Goal: Task Accomplishment & Management: Use online tool/utility

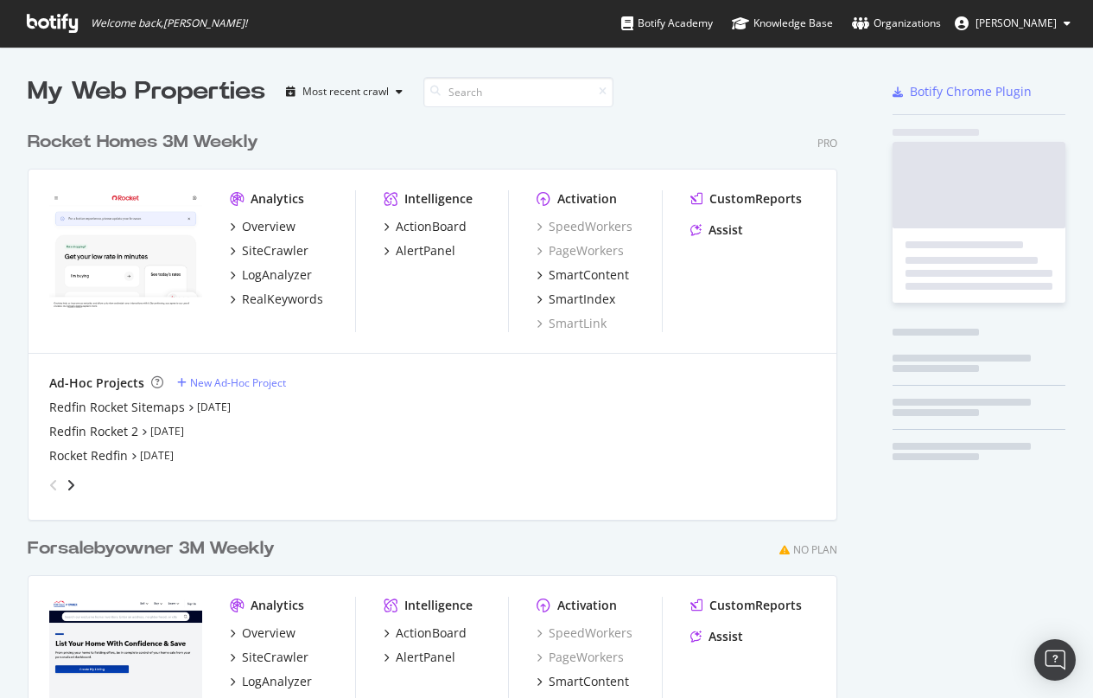
scroll to position [698, 1093]
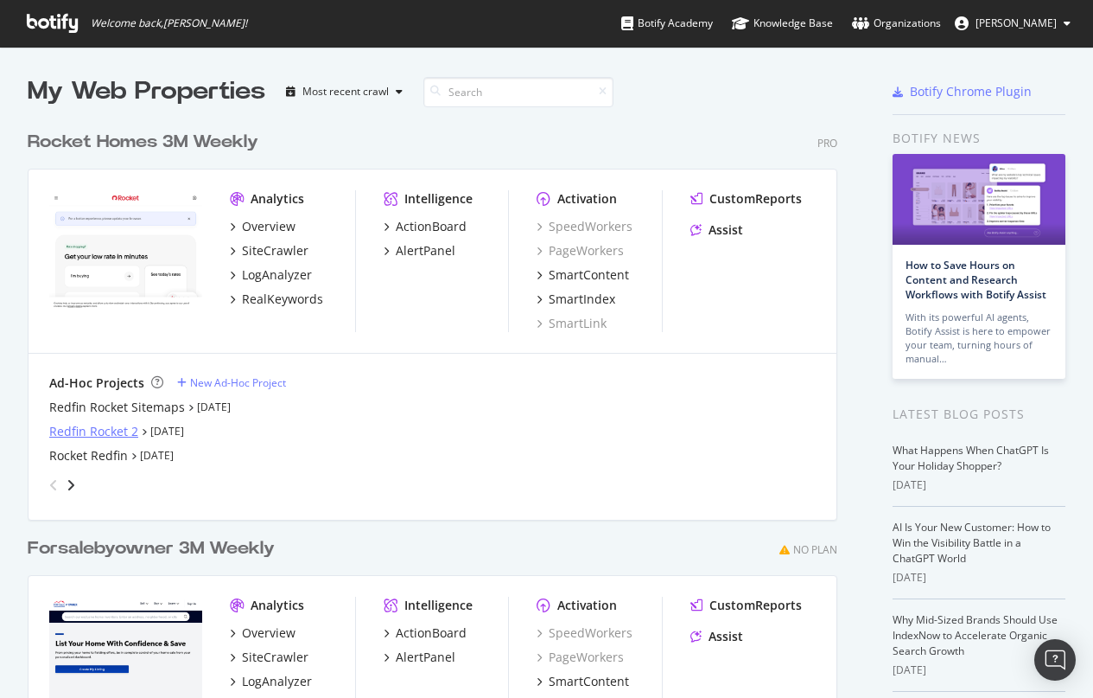
click at [96, 431] on div "Redfin Rocket 2" at bounding box center [93, 431] width 89 height 17
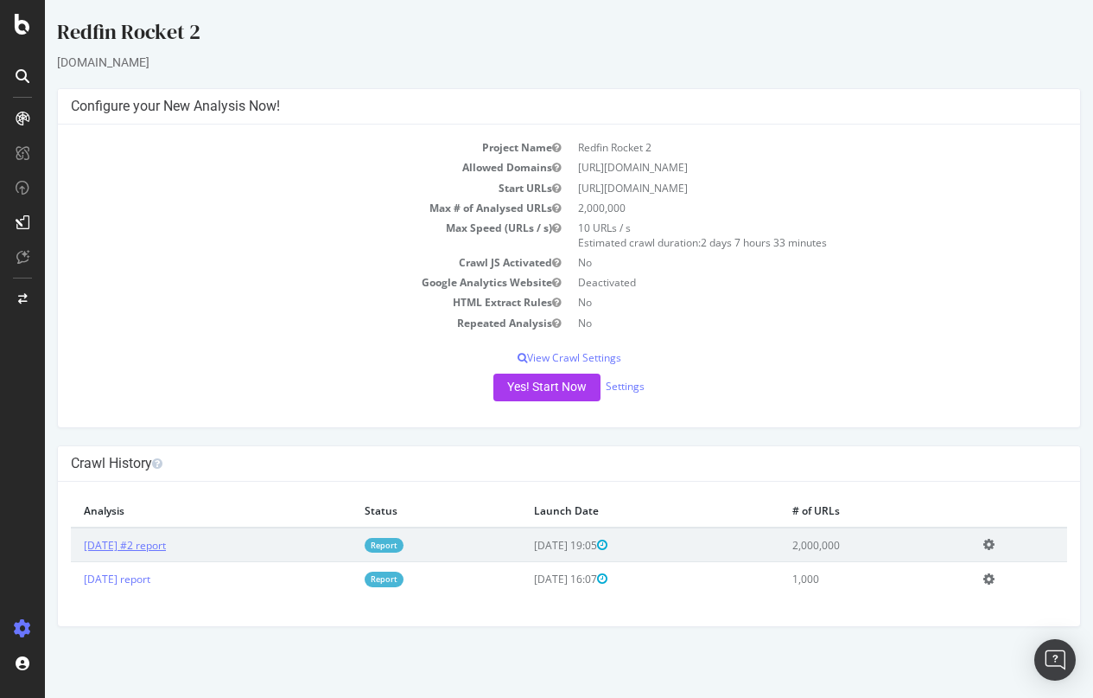
click at [154, 539] on link "[DATE] #2 report" at bounding box center [125, 545] width 82 height 15
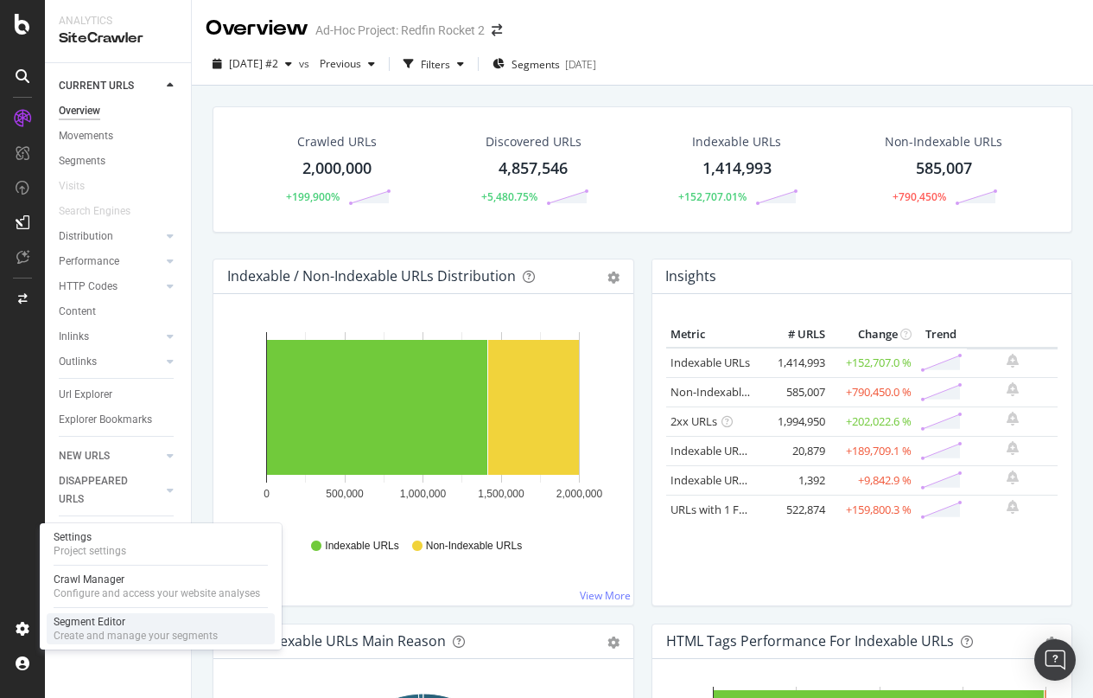
click at [121, 624] on div "Segment Editor" at bounding box center [136, 622] width 164 height 14
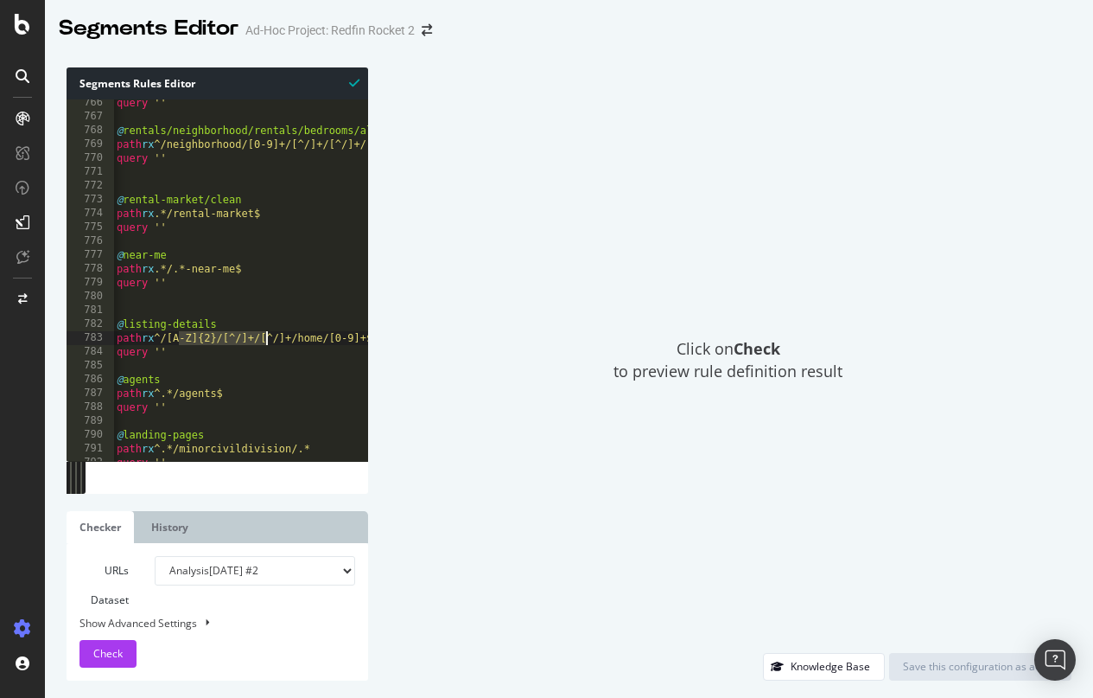
drag, startPoint x: 178, startPoint y: 335, endPoint x: 267, endPoint y: 335, distance: 89.0
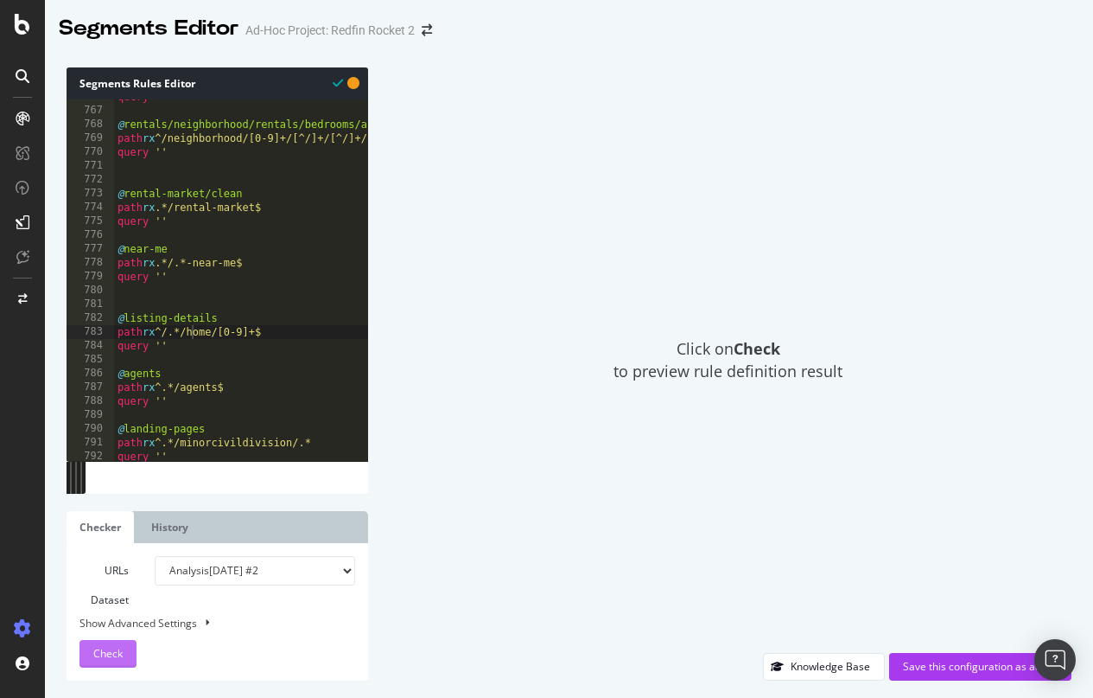
click at [114, 649] on span "Check" at bounding box center [107, 653] width 29 height 15
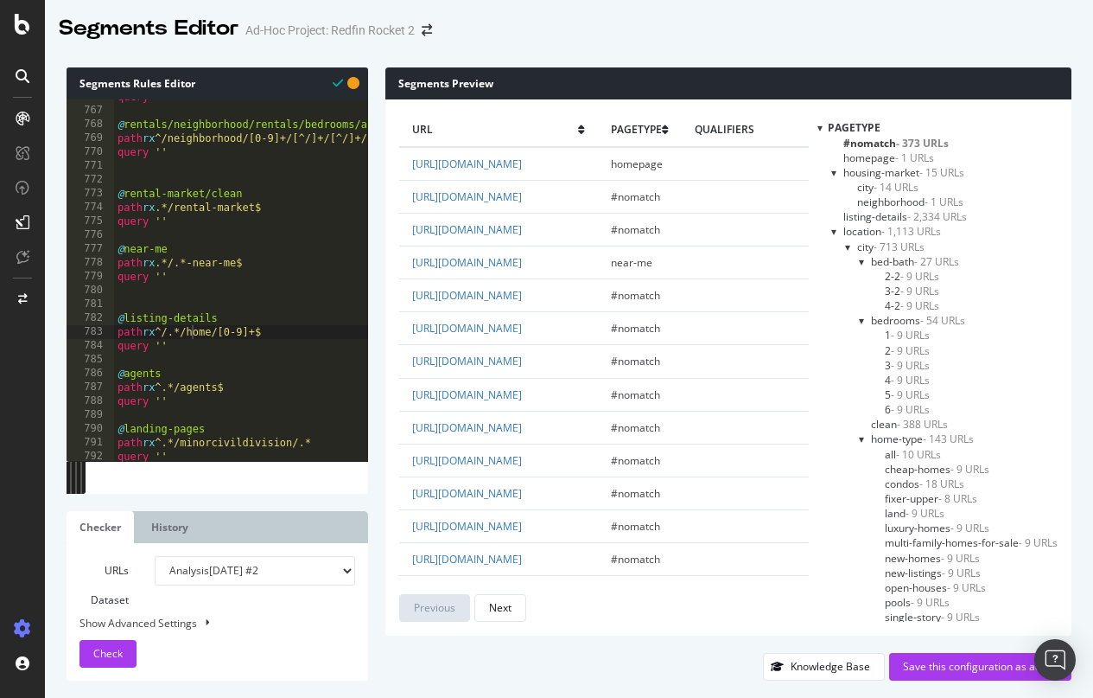
click at [869, 214] on span "listing-details - 2,334 URLs" at bounding box center [906, 216] width 124 height 15
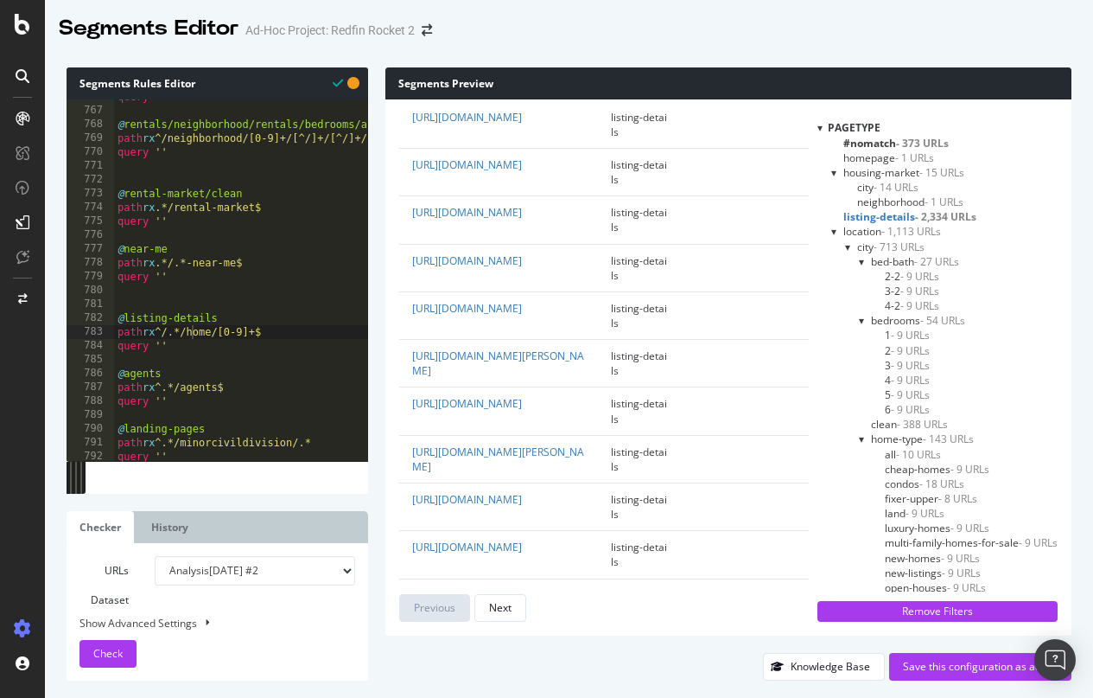
scroll to position [1768, 0]
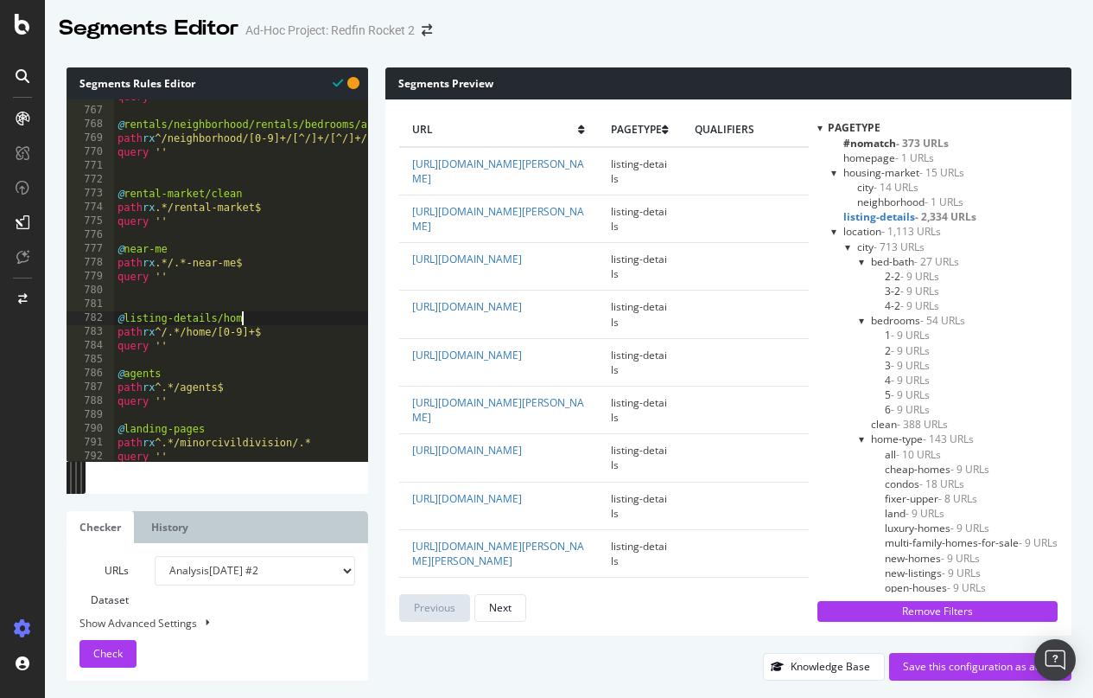
scroll to position [0, 10]
drag, startPoint x: 194, startPoint y: 349, endPoint x: 118, endPoint y: 315, distance: 83.2
type textarea "query ''"
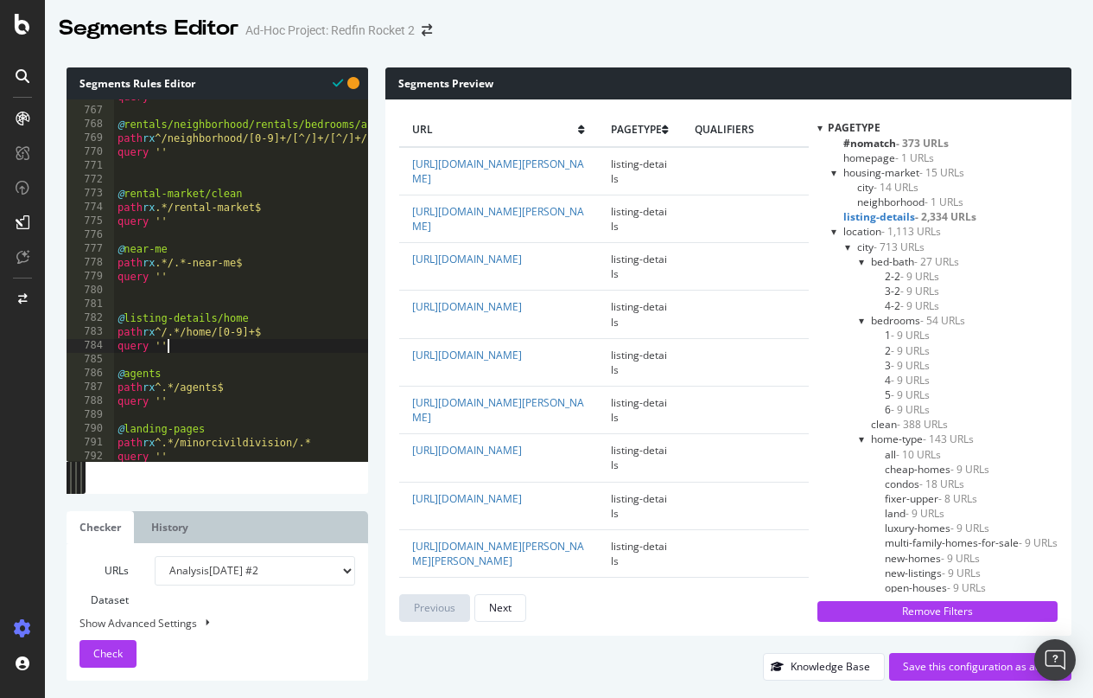
scroll to position [0, 0]
paste textarea "query ''"
type textarea "query ''"
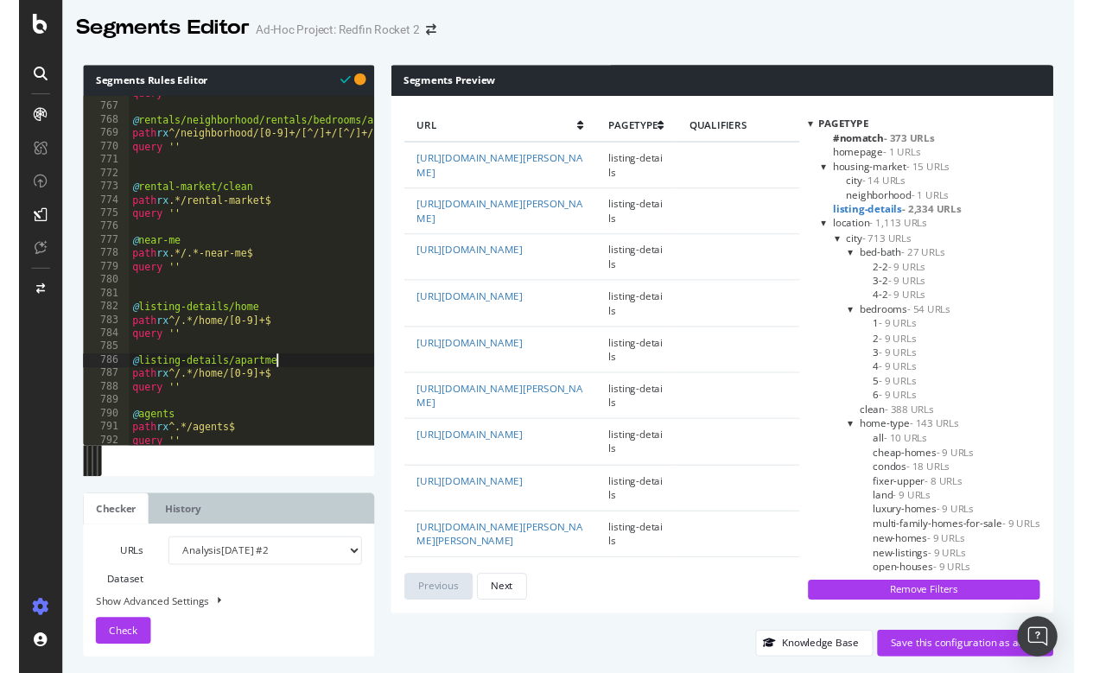
scroll to position [0, 13]
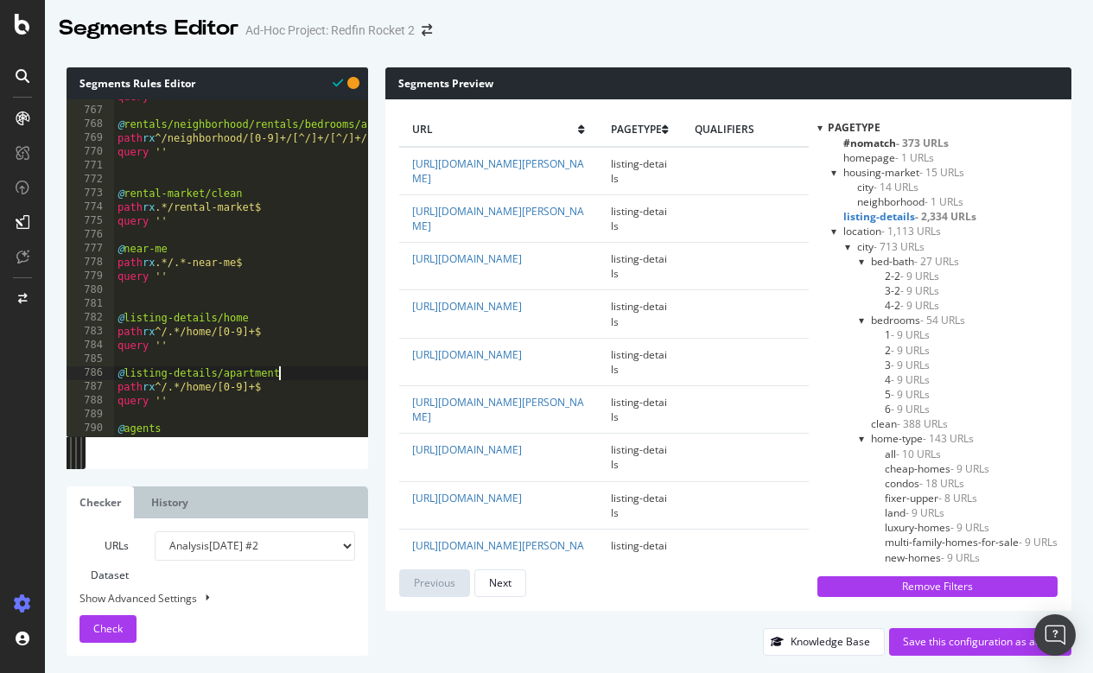
click at [118, 622] on span "Check" at bounding box center [107, 628] width 29 height 15
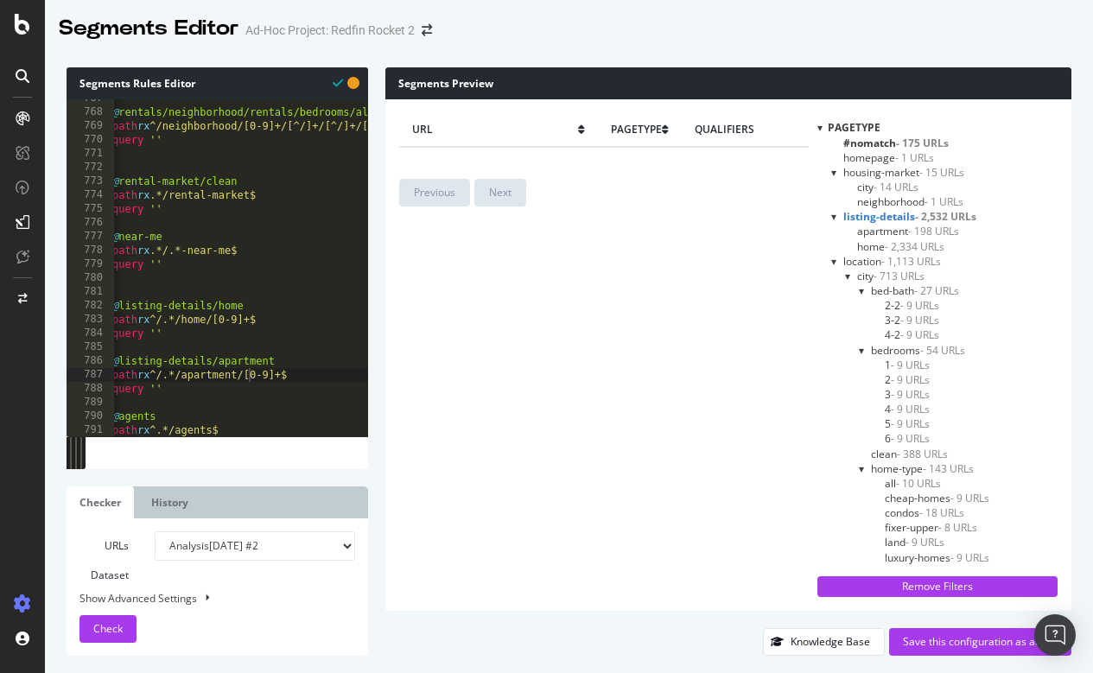
scroll to position [0, 0]
drag, startPoint x: 181, startPoint y: 380, endPoint x: 113, endPoint y: 364, distance: 69.4
click at [113, 364] on div "path rx ^/.*/apartment/[0-9]+$ 767 768 769 770 771 772 773 774 775 776 777 778 …" at bounding box center [218, 267] width 302 height 337
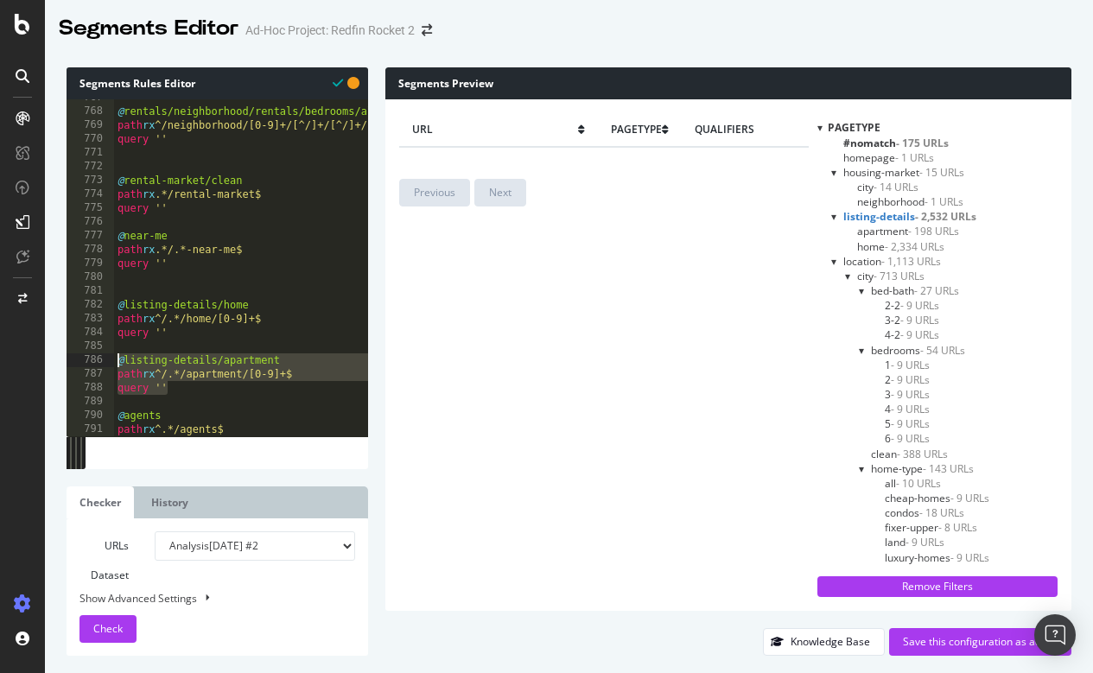
drag, startPoint x: 196, startPoint y: 392, endPoint x: 113, endPoint y: 356, distance: 90.6
click at [113, 356] on div "@listing-details/apartment path rx ^/.*/apartment/[0-9]+$ 767 768 769 770 771 7…" at bounding box center [218, 267] width 302 height 337
type textarea "query ''"
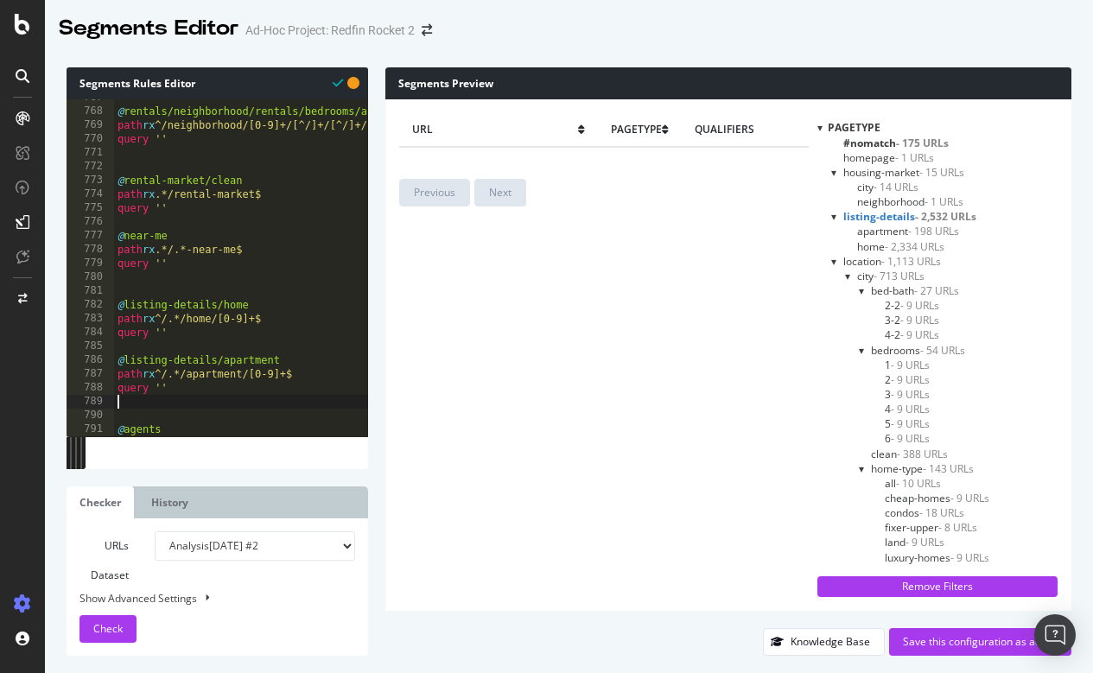
paste textarea "query ''"
type textarea "query ''"
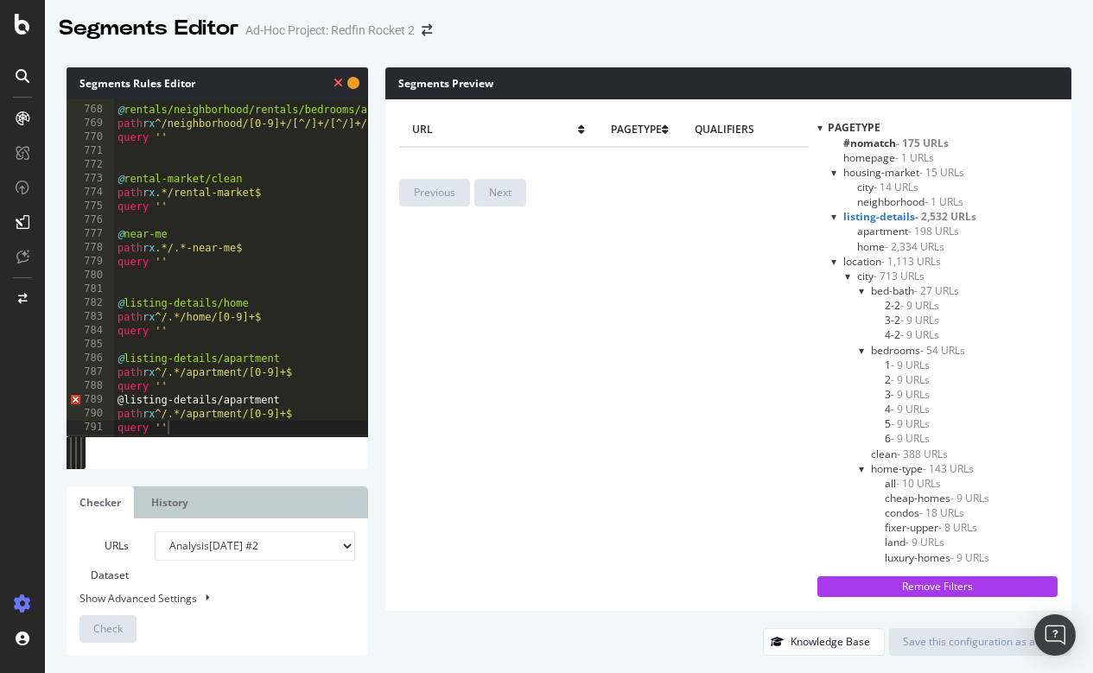
click at [831, 0] on div "Segments Editor Ad-Hoc Project: Redfin Rocket 2" at bounding box center [569, 21] width 1048 height 43
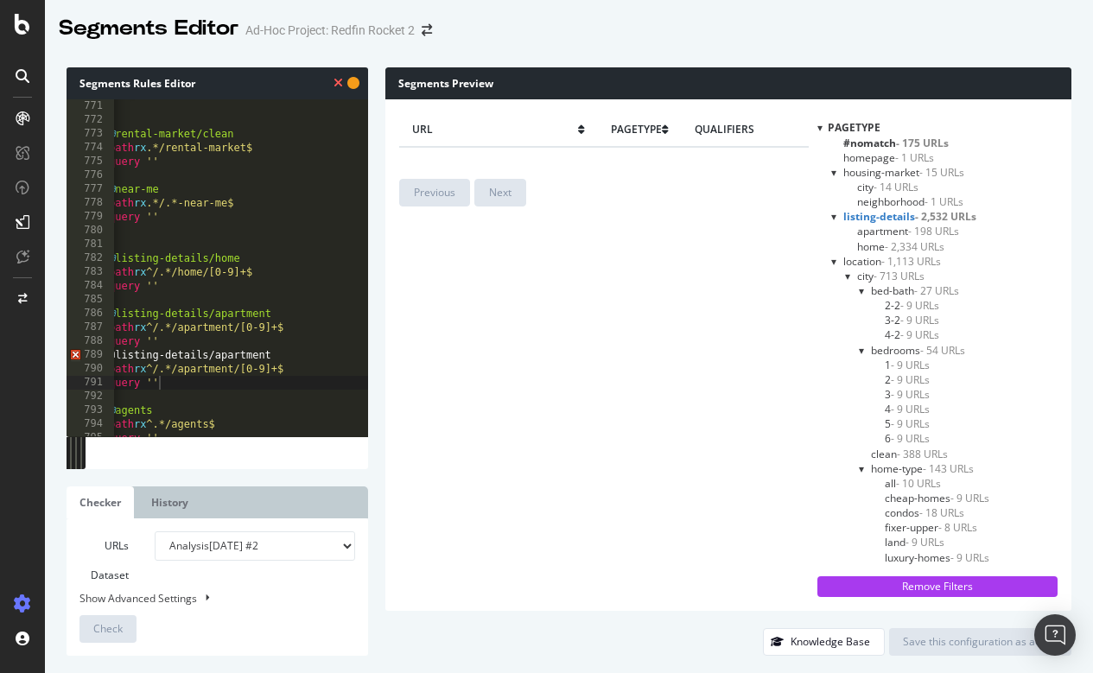
scroll to position [10648, 0]
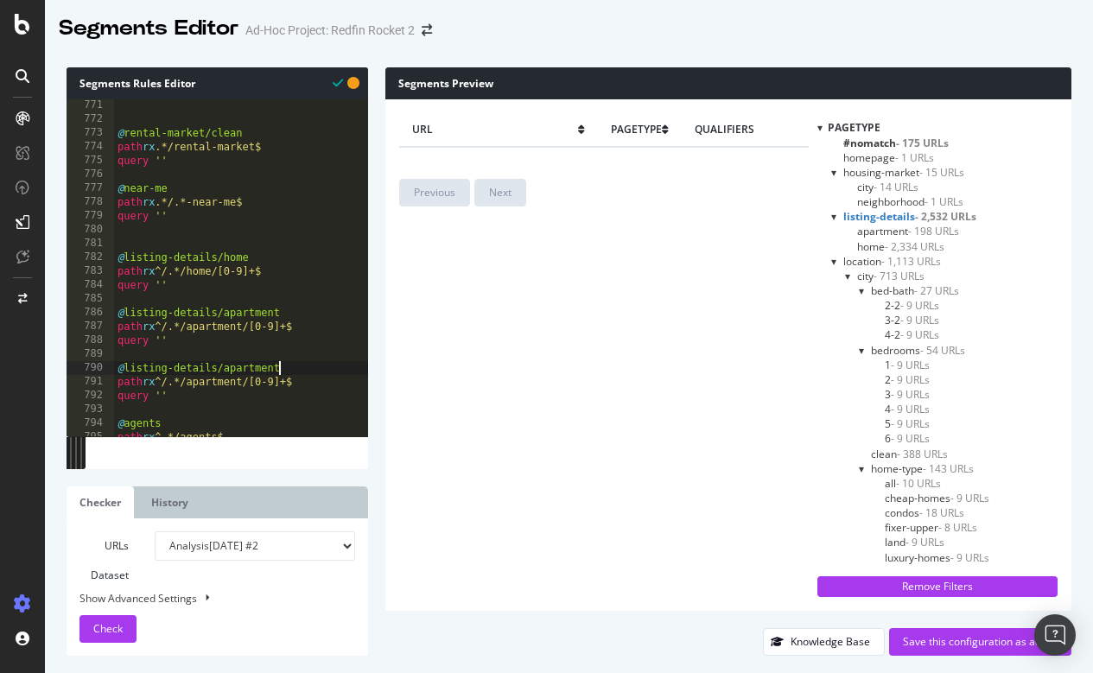
click at [105, 626] on span "Check" at bounding box center [107, 628] width 29 height 15
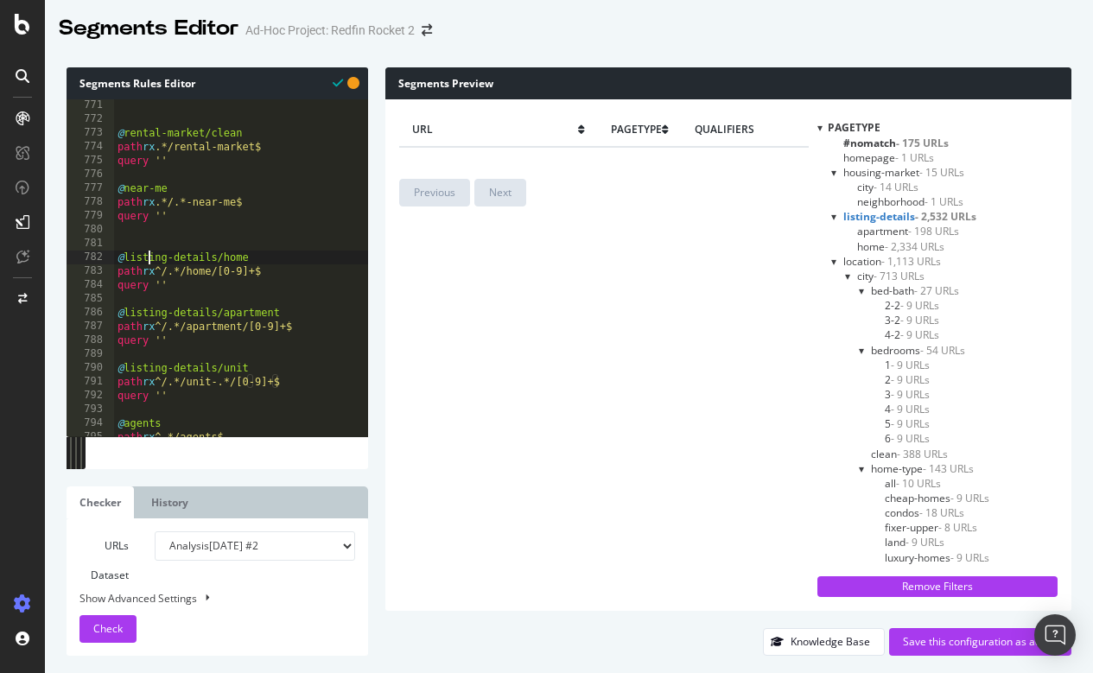
type textarea "@listing-details/home"
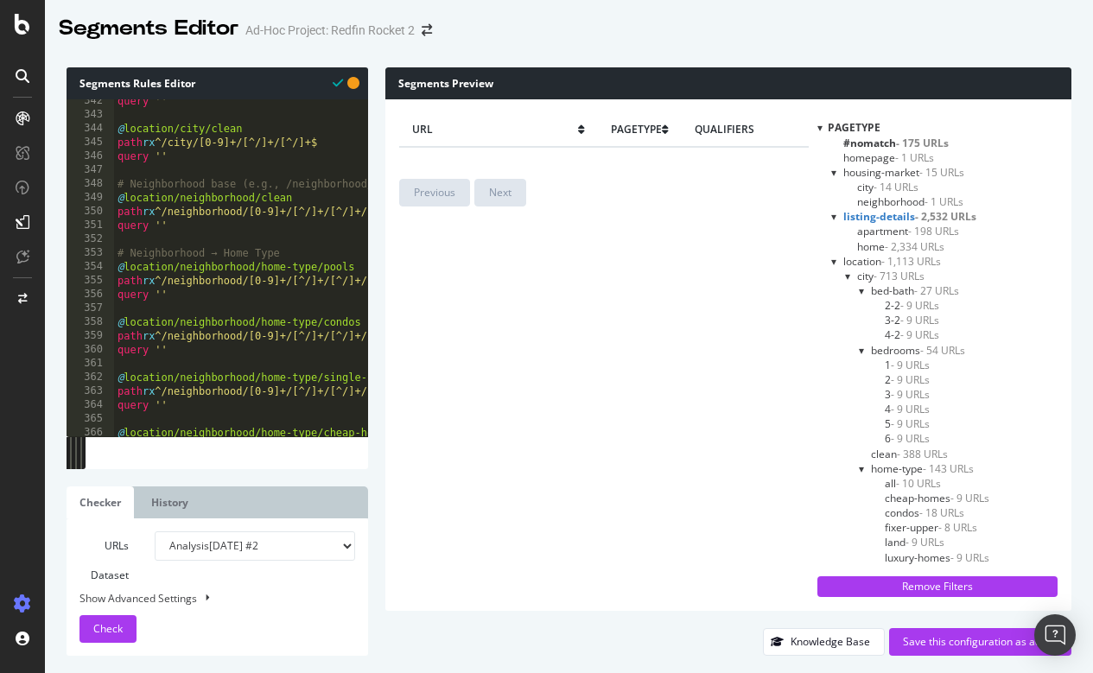
scroll to position [4615, 0]
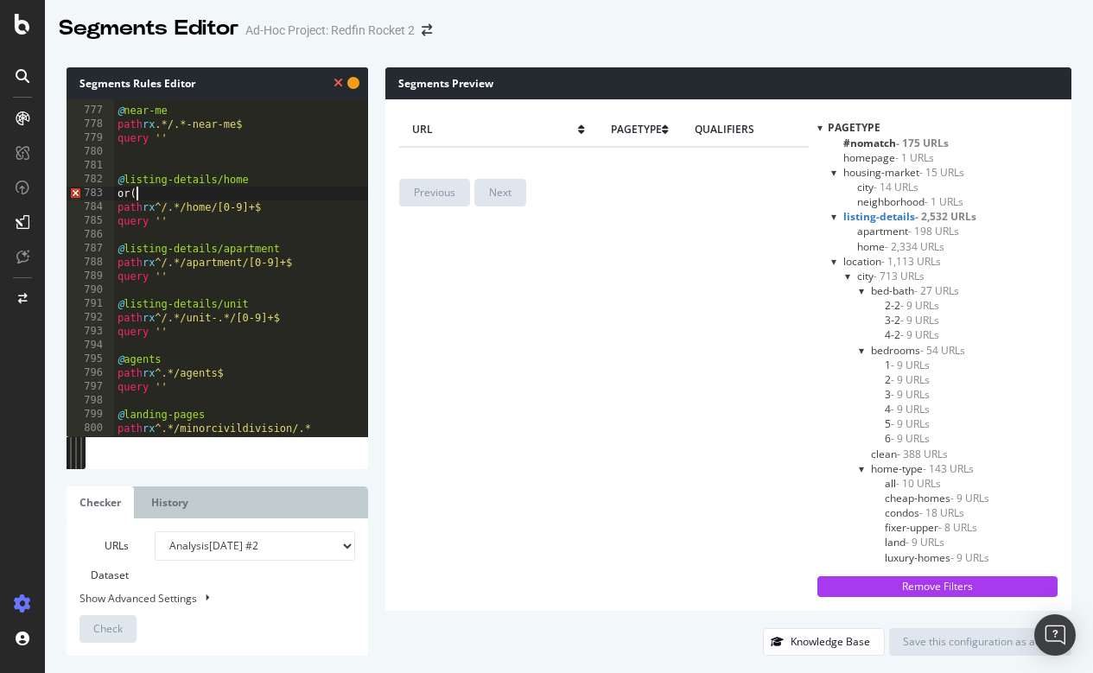
type textarea "path rx ^/.*/home/[0-9]+$"
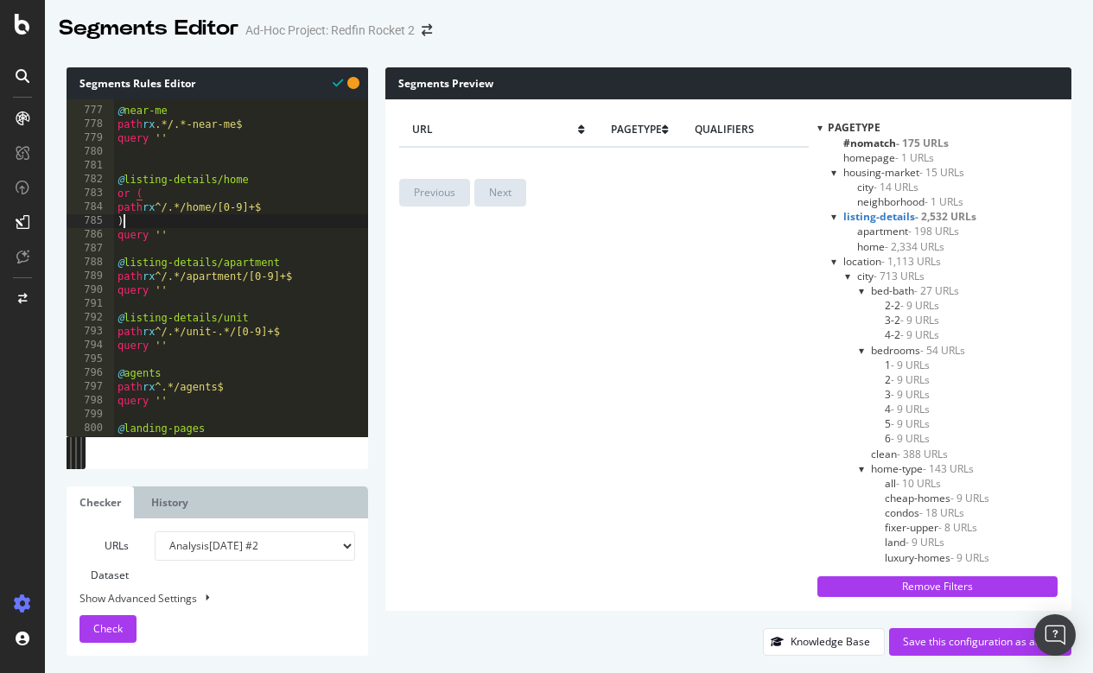
drag, startPoint x: 303, startPoint y: 330, endPoint x: 117, endPoint y: 333, distance: 186.7
type textarea "path rx ^/.*/unit-.*/[0-9]+$"
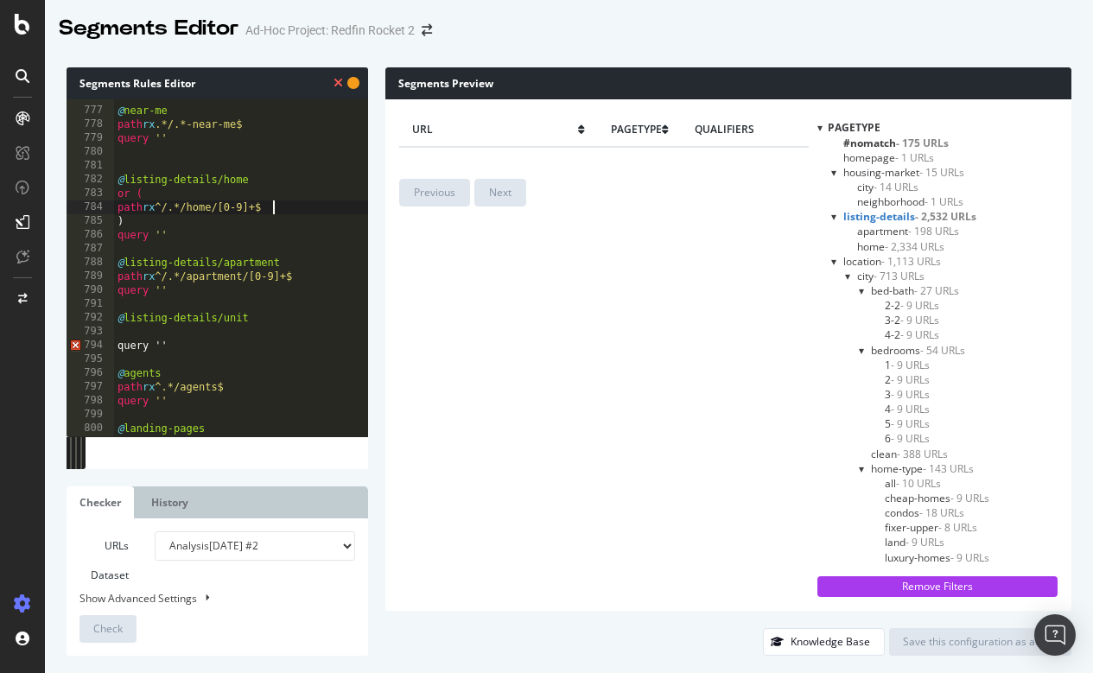
type textarea "path rx ^/.*/home/[0-9]+$"
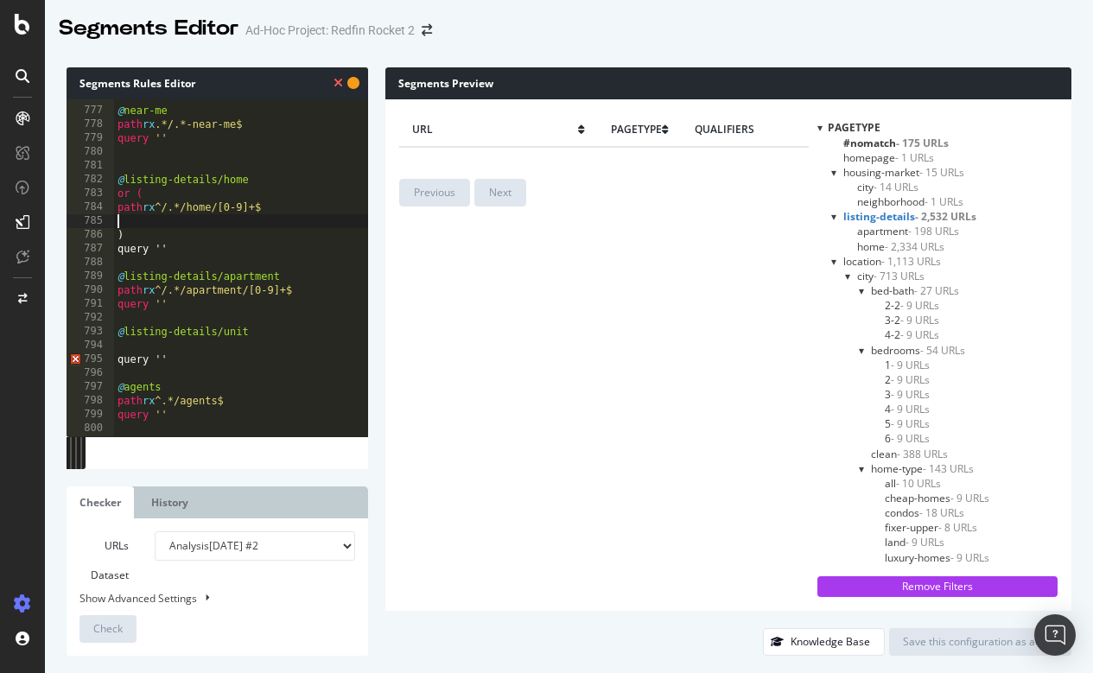
paste textarea "path rx ^/.*/unit-.*/[0-9]+$"
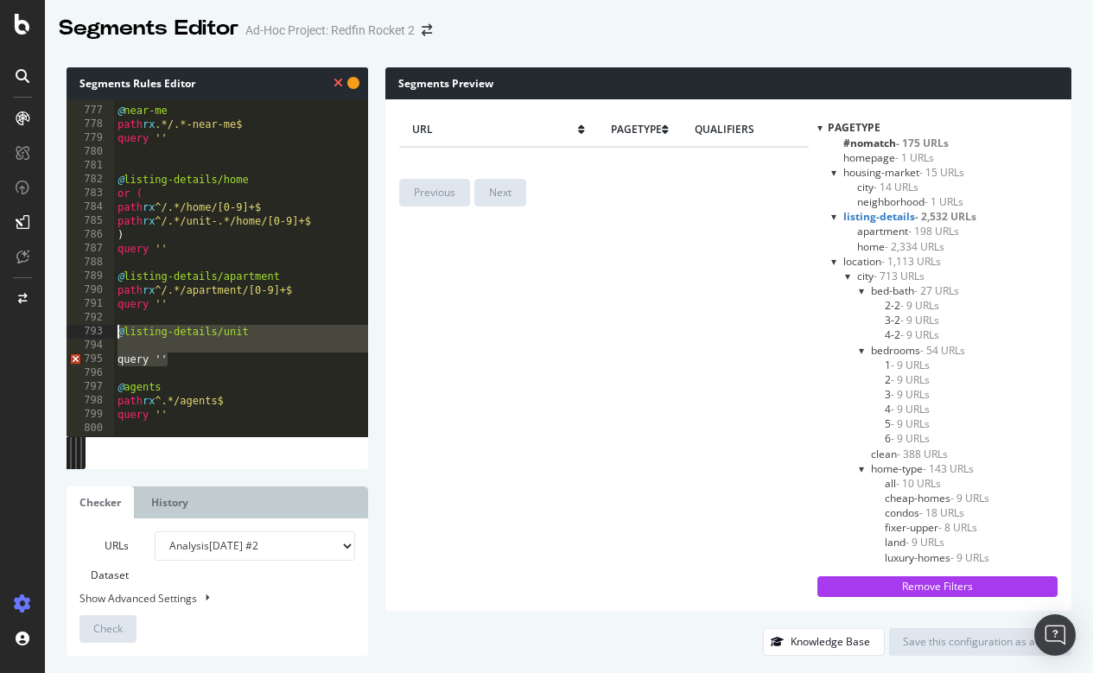
drag, startPoint x: 183, startPoint y: 354, endPoint x: 112, endPoint y: 328, distance: 75.8
click at [112, 328] on div "path rx ^/.*/unit-.*/home/[0-9]+$ 776 777 778 779 780 781 782 783 784 785 786 7…" at bounding box center [218, 267] width 302 height 337
type textarea "@listing-details/unit"
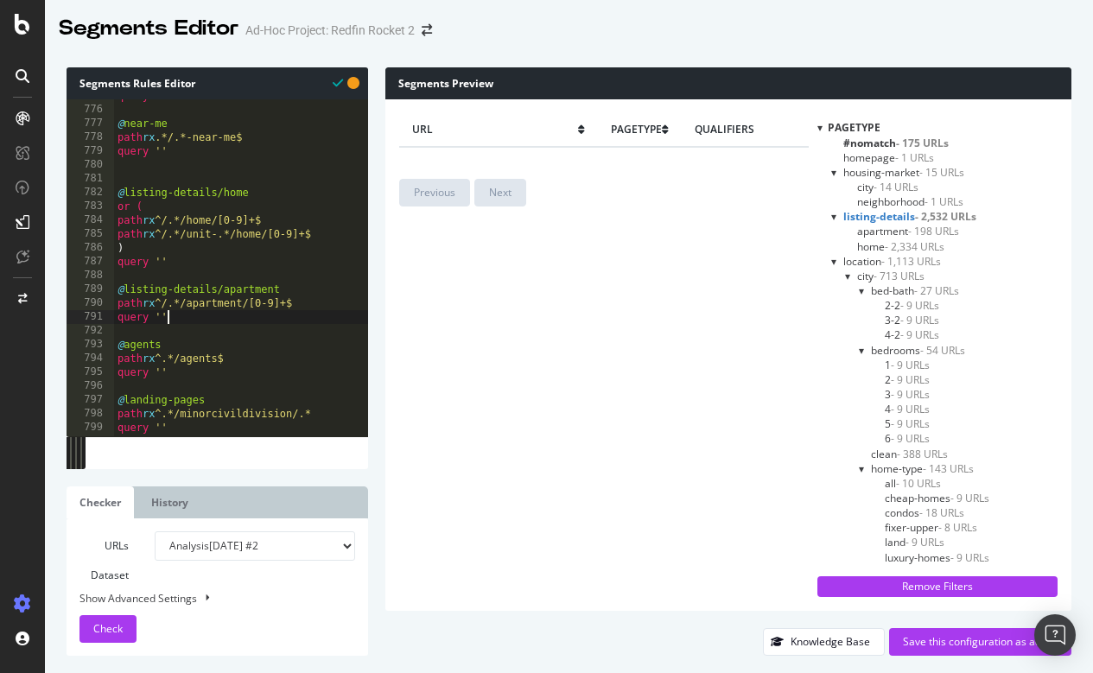
scroll to position [10714, 0]
type textarea "@listing-details/apartment"
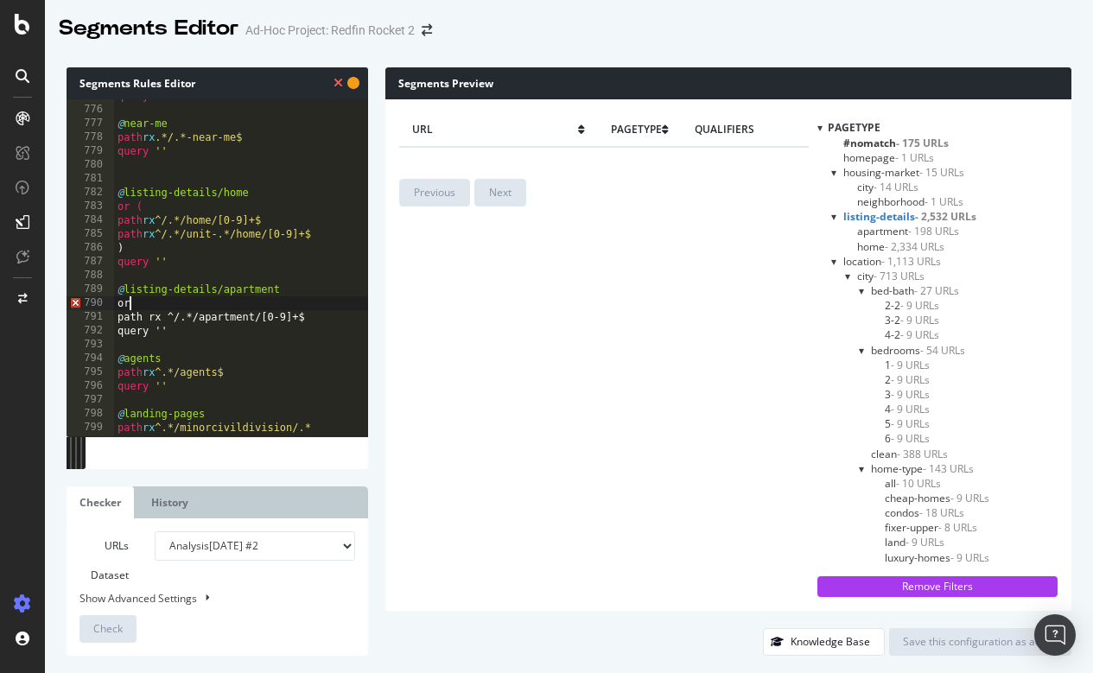
scroll to position [0, 1]
type textarea "path rx ^/.*/apartment/[0-9]+$"
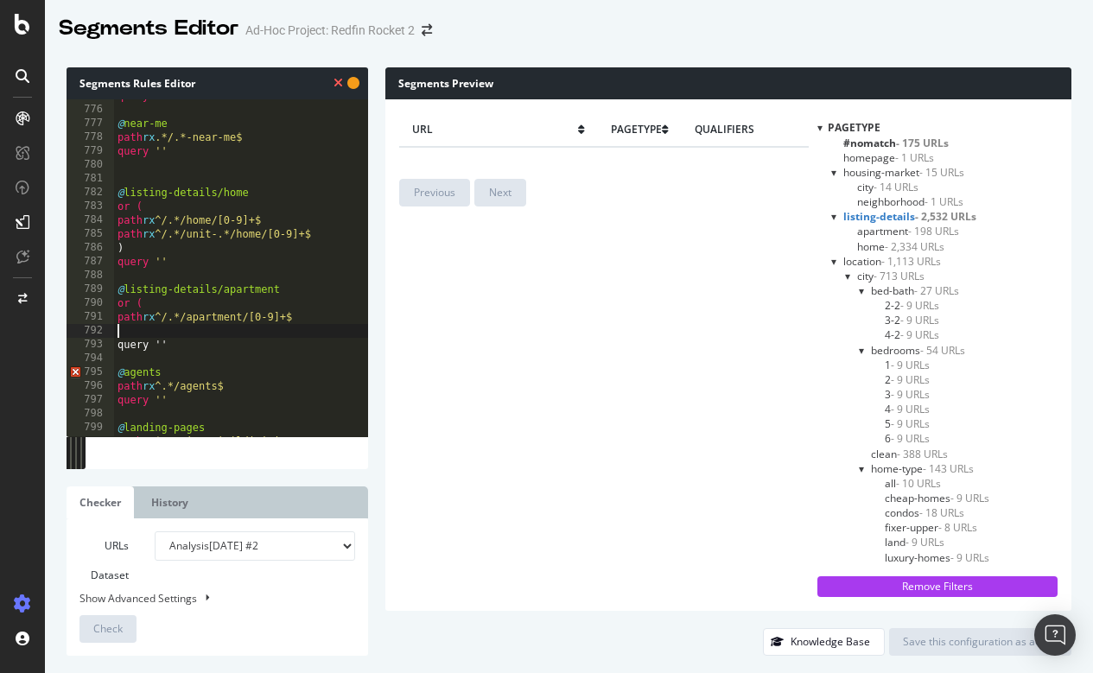
scroll to position [0, 0]
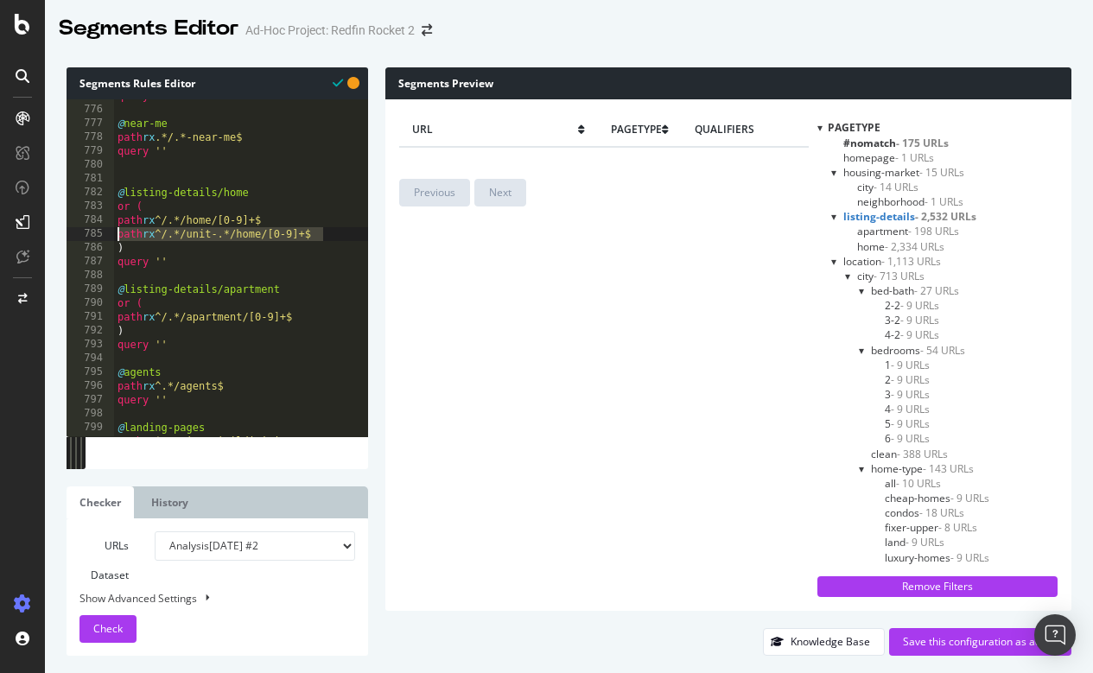
drag, startPoint x: 328, startPoint y: 231, endPoint x: 110, endPoint y: 227, distance: 218.7
click at [110, 227] on div ") 775 776 777 778 779 780 781 782 783 784 785 786 787 788 789 790 791 792 793 7…" at bounding box center [218, 267] width 302 height 337
type textarea "path rx ^/.*/unit-.*/home/[0-9]+$"
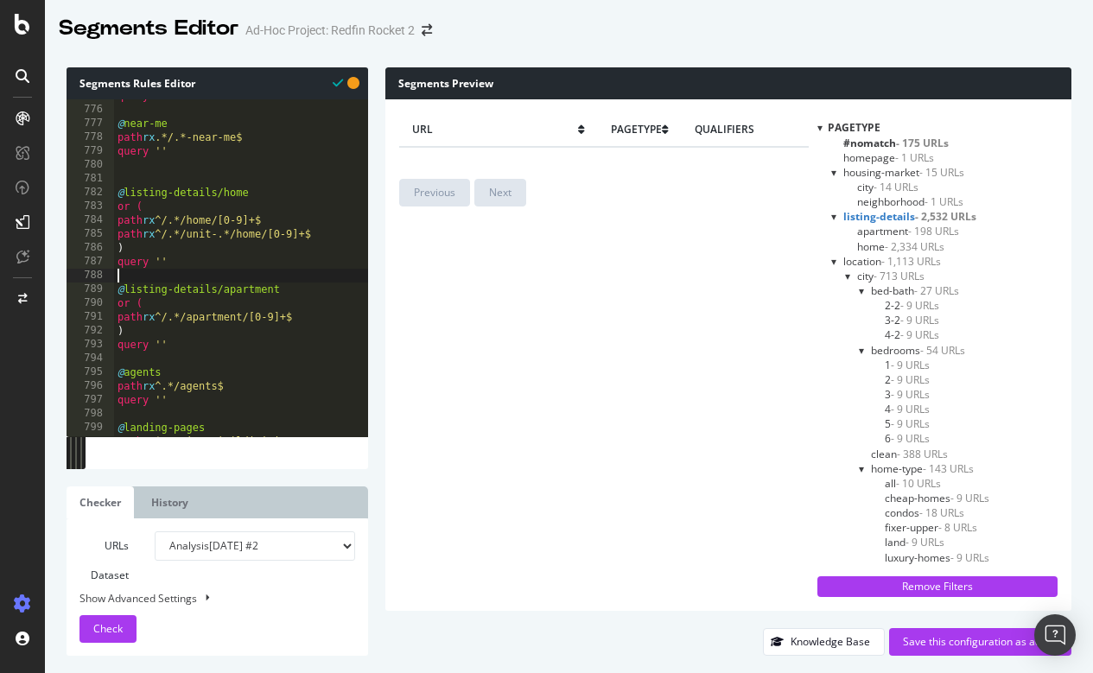
type textarea "path rx ^/.*/apartment/[0-9]+$"
paste textarea "path rx ^/.*/unit-.*/home/[0-9]+$"
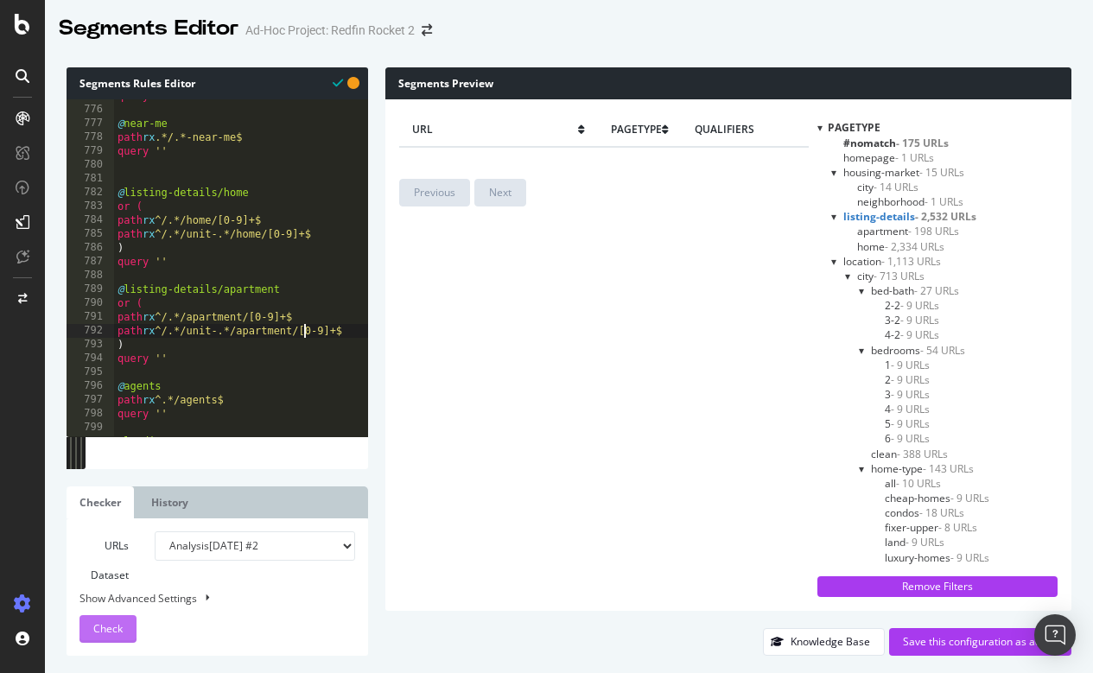
click at [118, 632] on span "Check" at bounding box center [107, 628] width 29 height 15
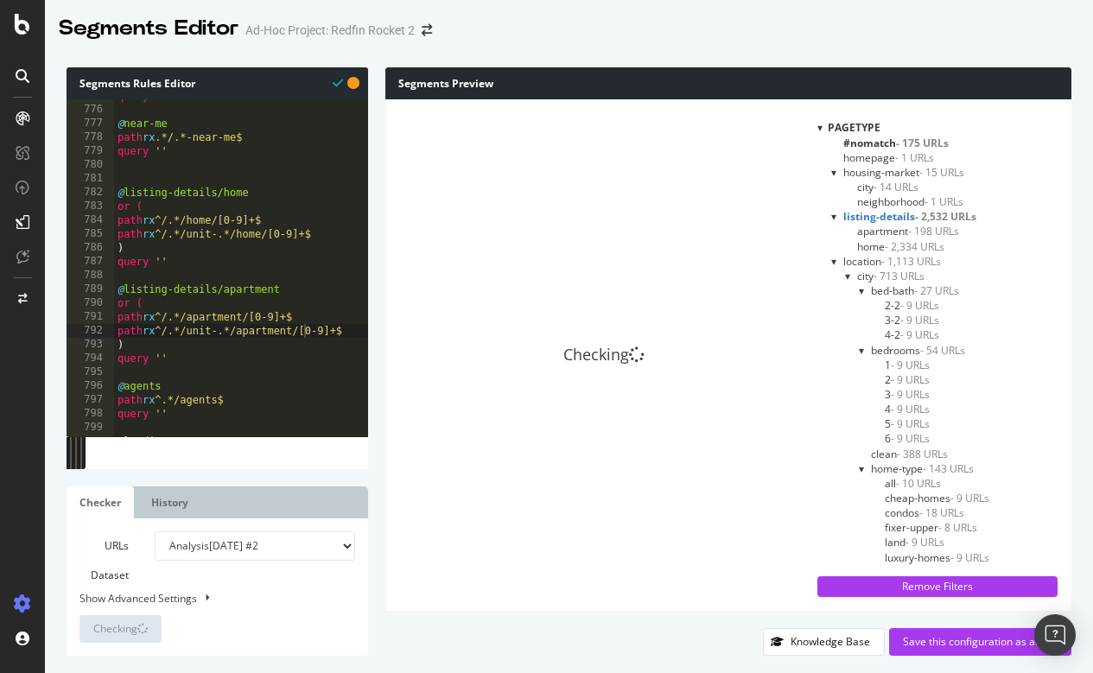
scroll to position [0, 0]
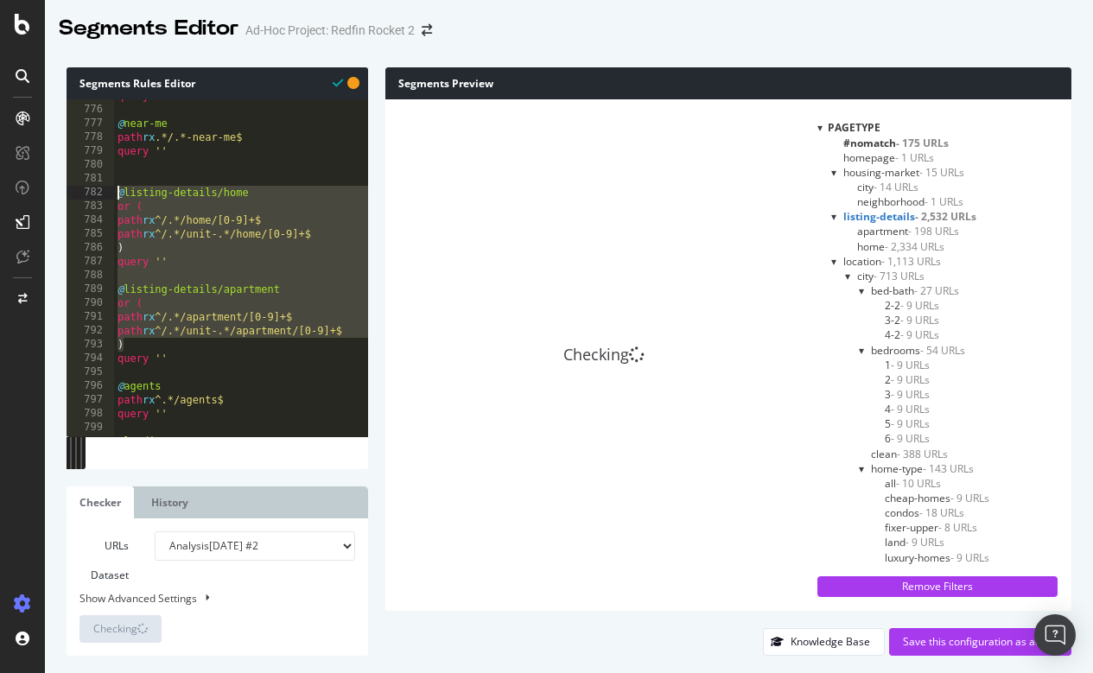
drag, startPoint x: 144, startPoint y: 341, endPoint x: 86, endPoint y: 189, distance: 162.8
click at [86, 189] on div "path rx ^/.*/unit-.*/apartment/[0-9]+$ 775 776 777 778 779 780 781 782 783 784 …" at bounding box center [218, 267] width 302 height 337
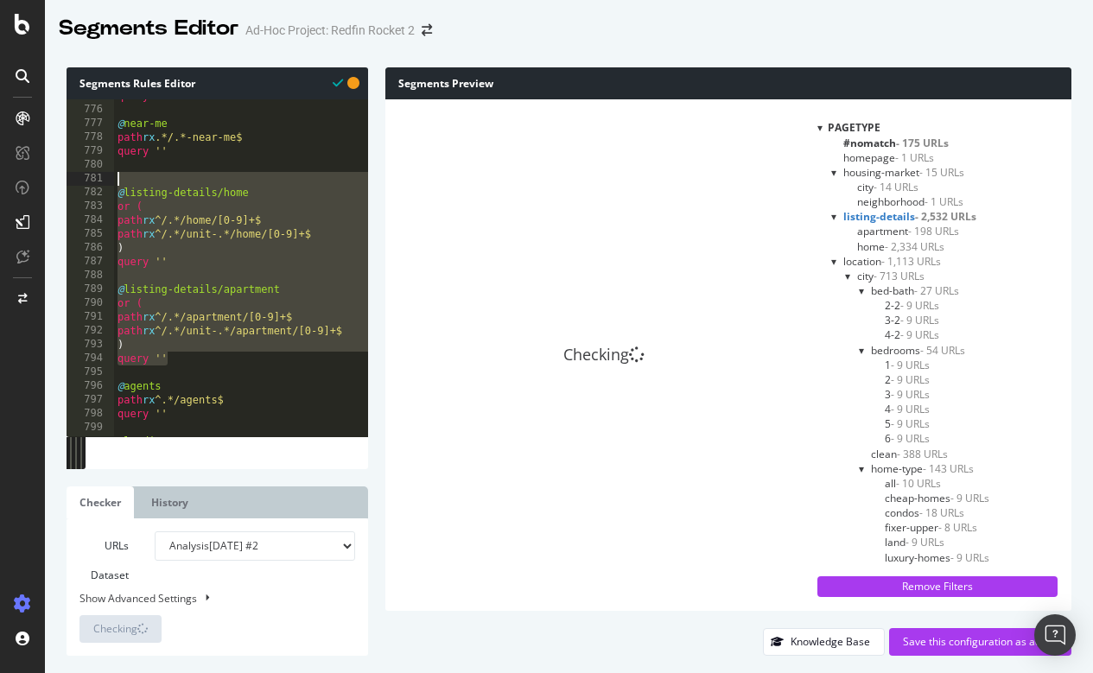
drag, startPoint x: 185, startPoint y: 353, endPoint x: 92, endPoint y: 177, distance: 198.3
click at [92, 177] on div "path rx ^/.*/unit-.*/apartment/[0-9]+$ 775 776 777 778 779 780 781 782 783 784 …" at bounding box center [218, 267] width 302 height 337
type textarea "@listing-details/home"
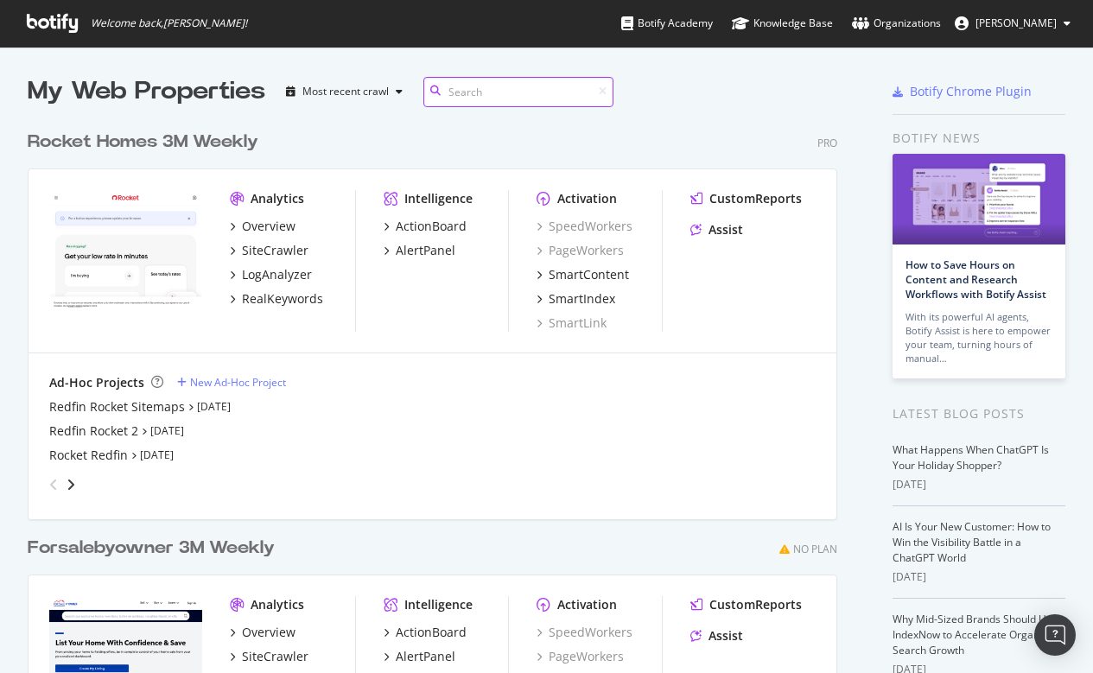
scroll to position [781, 824]
click at [277, 248] on div "SiteCrawler" at bounding box center [275, 250] width 67 height 17
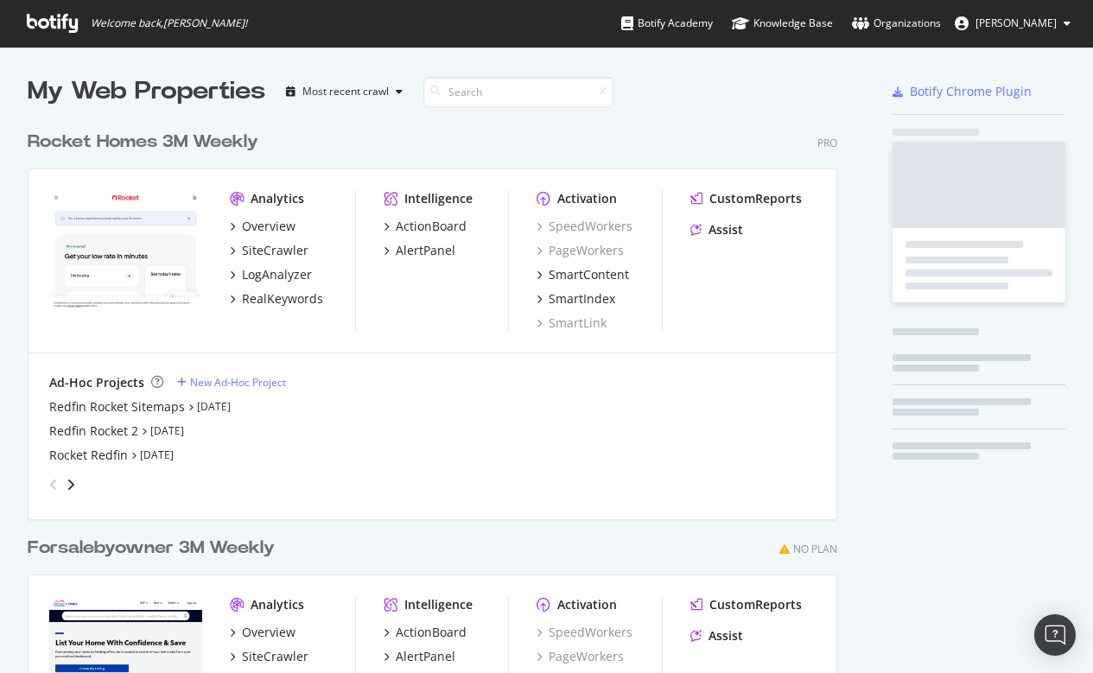
scroll to position [673, 1093]
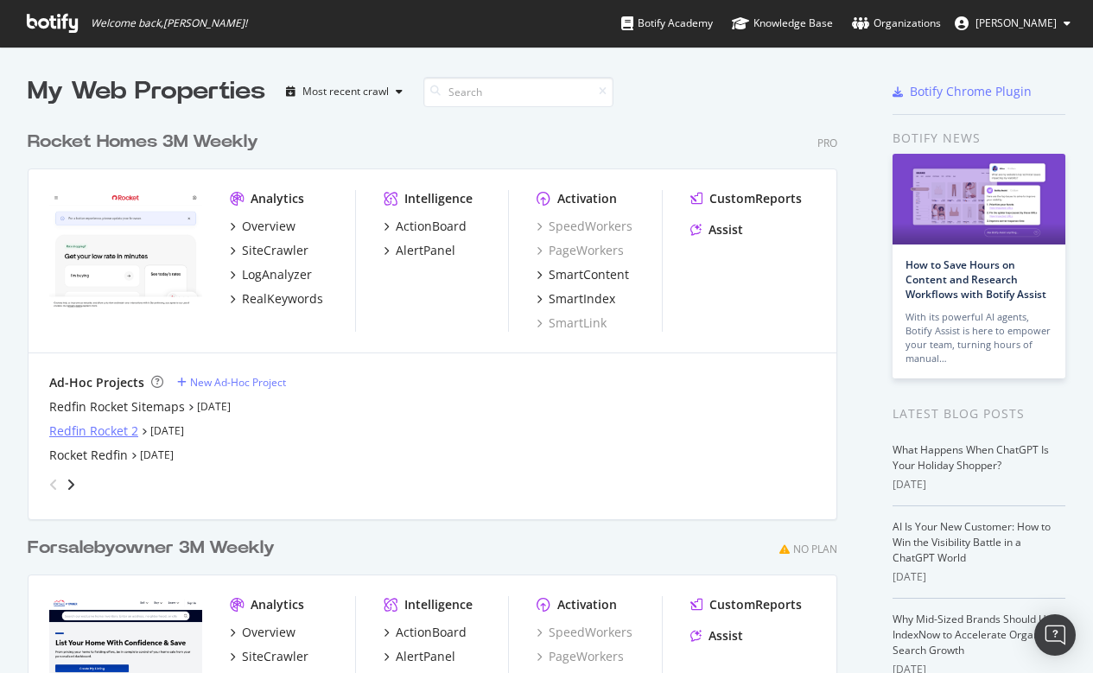
click at [109, 425] on div "Redfin Rocket 2" at bounding box center [93, 431] width 89 height 17
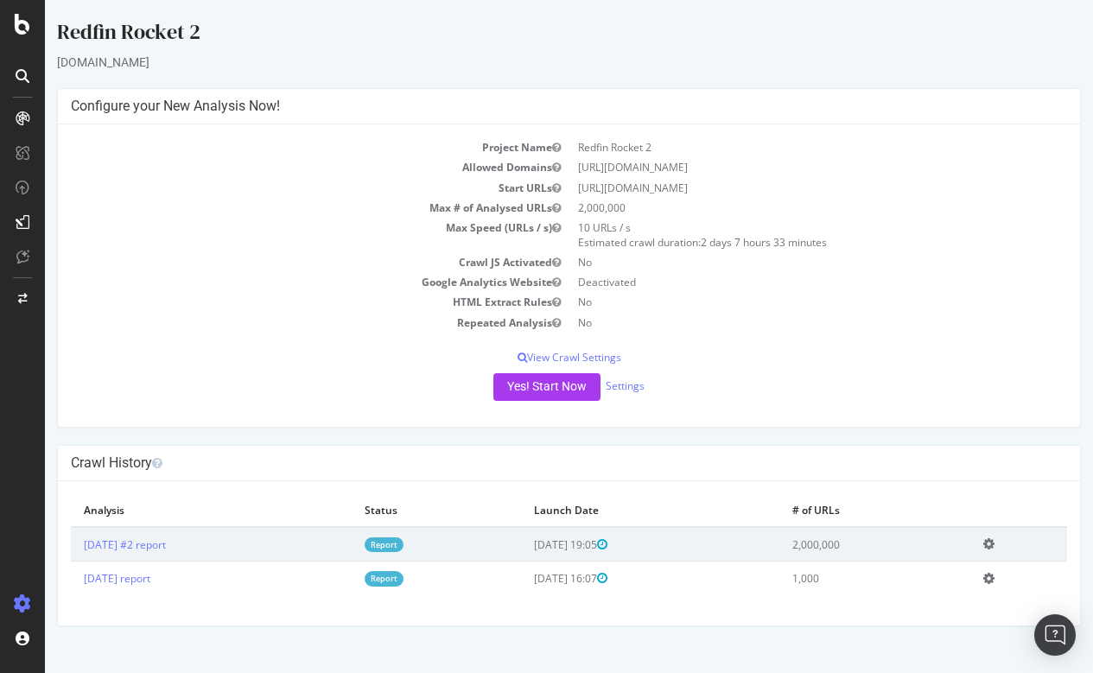
click at [179, 527] on td "[DATE] #2 report" at bounding box center [211, 544] width 281 height 35
click at [160, 532] on td "[DATE] #2 report" at bounding box center [211, 544] width 281 height 35
click at [139, 534] on td "[DATE] #2 report" at bounding box center [211, 544] width 281 height 35
click at [134, 545] on link "[DATE] #2 report" at bounding box center [125, 545] width 82 height 15
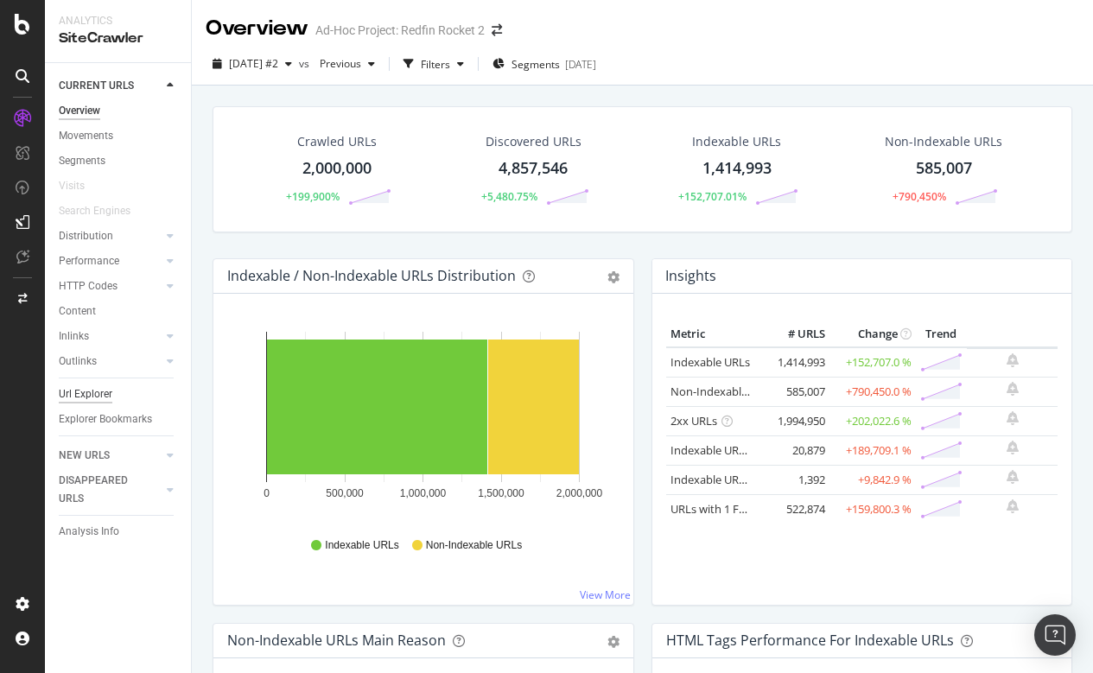
click at [84, 388] on div "Url Explorer" at bounding box center [86, 394] width 54 height 18
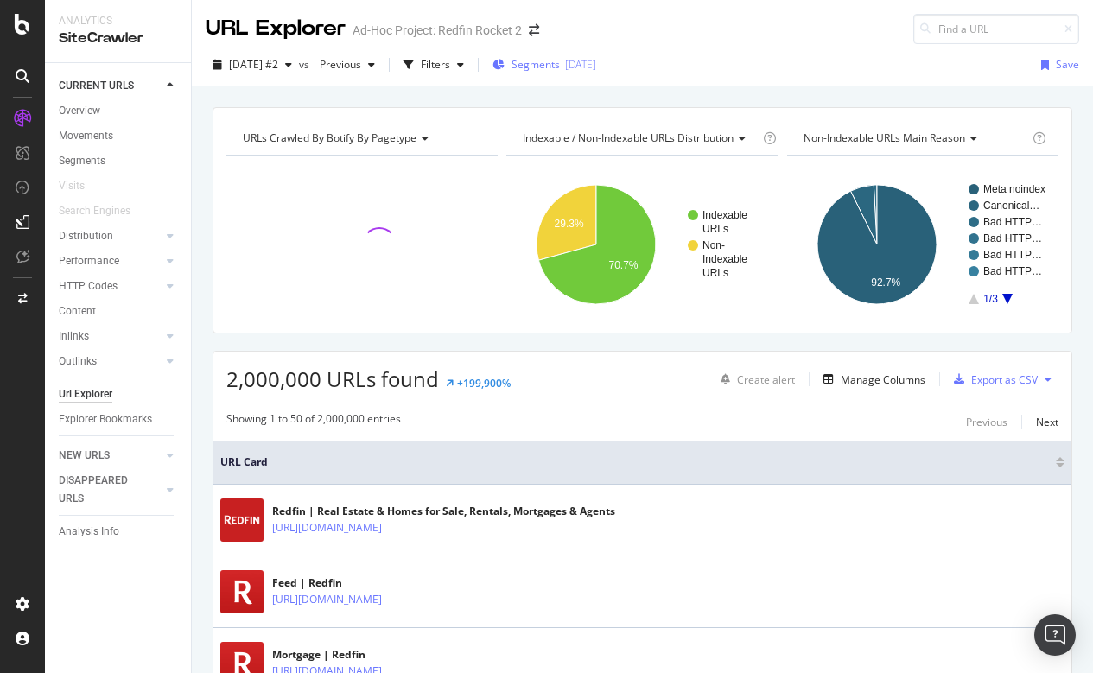
click at [557, 64] on span "Segments" at bounding box center [536, 64] width 48 height 15
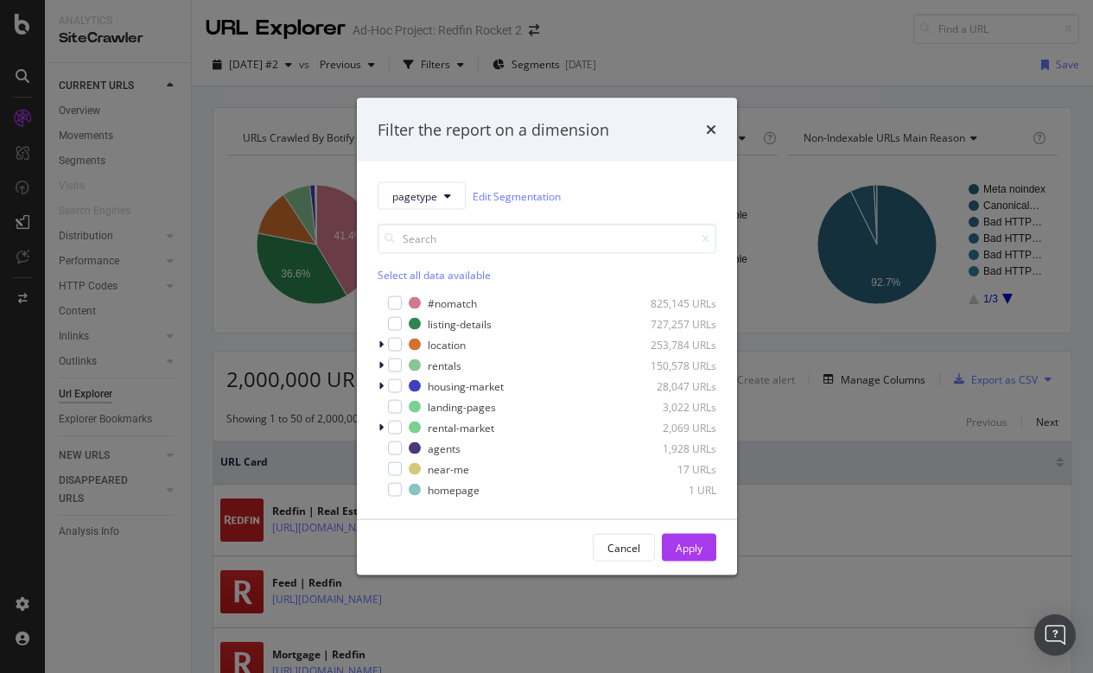
click at [711, 13] on div "Filter the report on a dimension pagetype Edit Segmentation Select all data ava…" at bounding box center [546, 336] width 1093 height 673
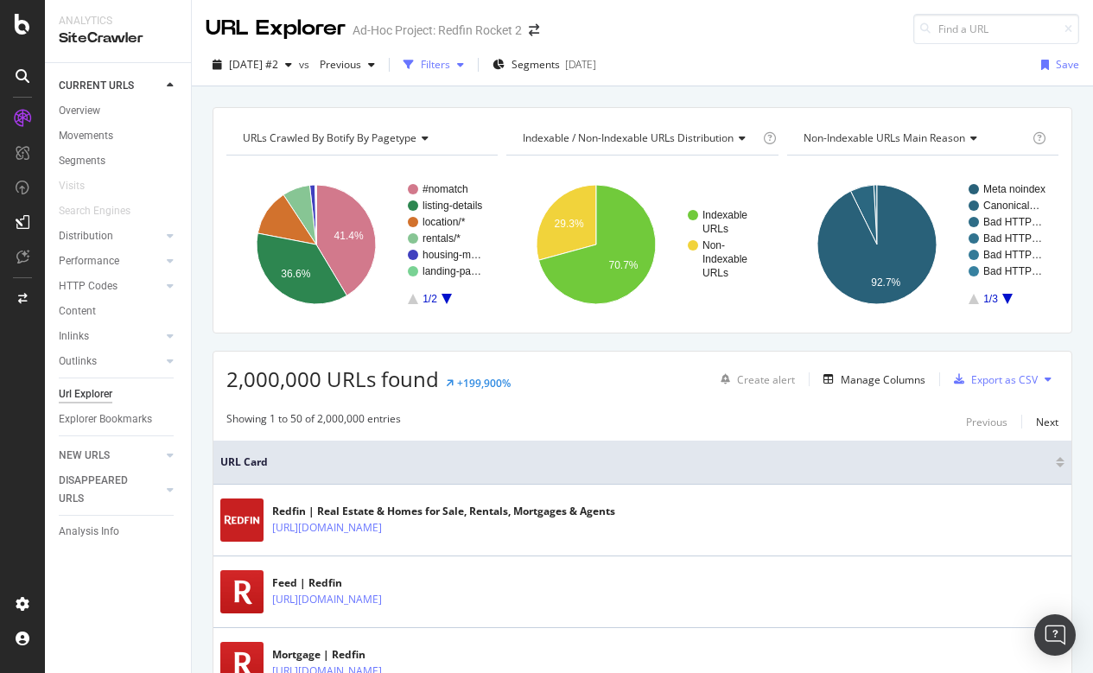
click at [421, 67] on div "button" at bounding box center [409, 65] width 24 height 24
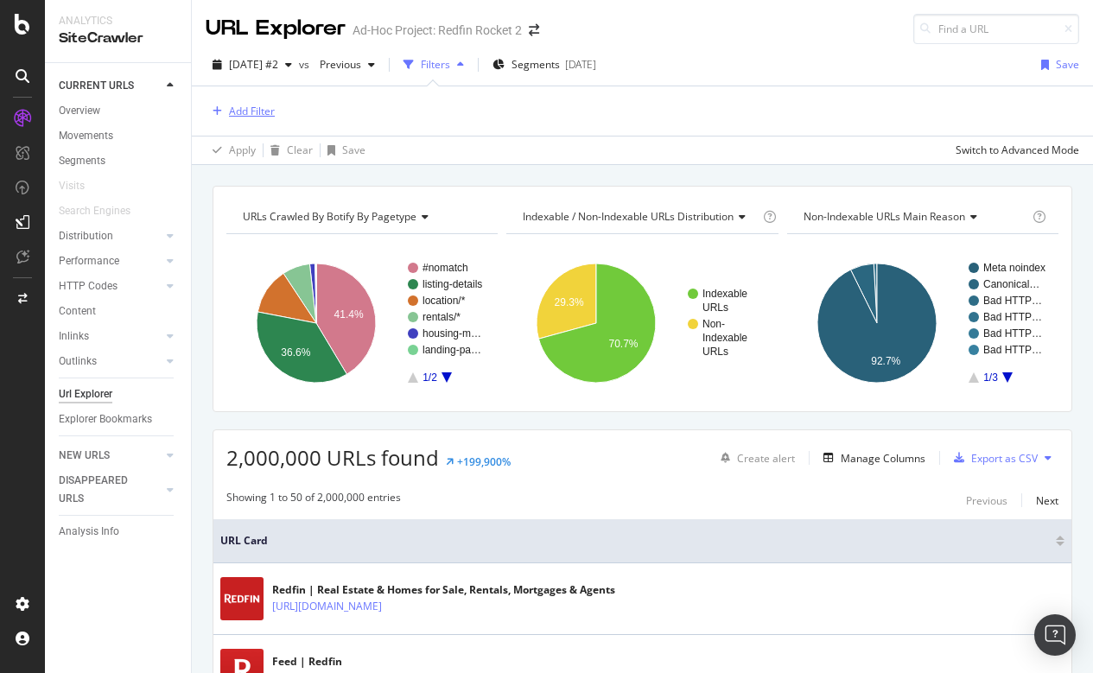
click at [232, 113] on div "Add Filter" at bounding box center [252, 111] width 46 height 15
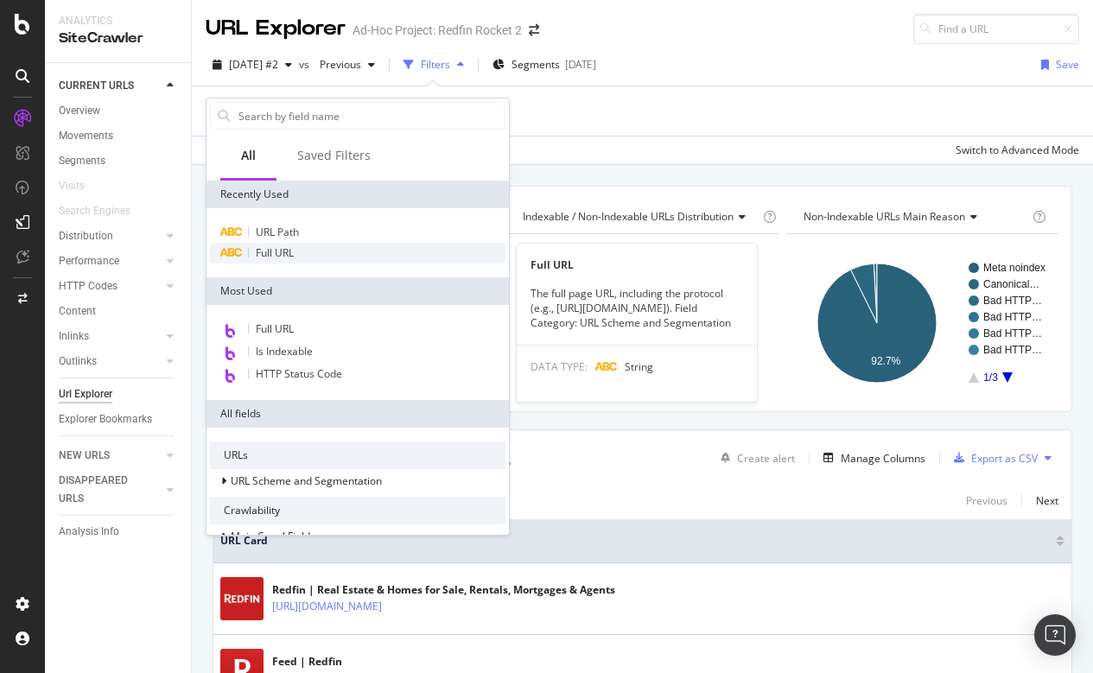
click at [277, 248] on span "Full URL" at bounding box center [275, 252] width 38 height 15
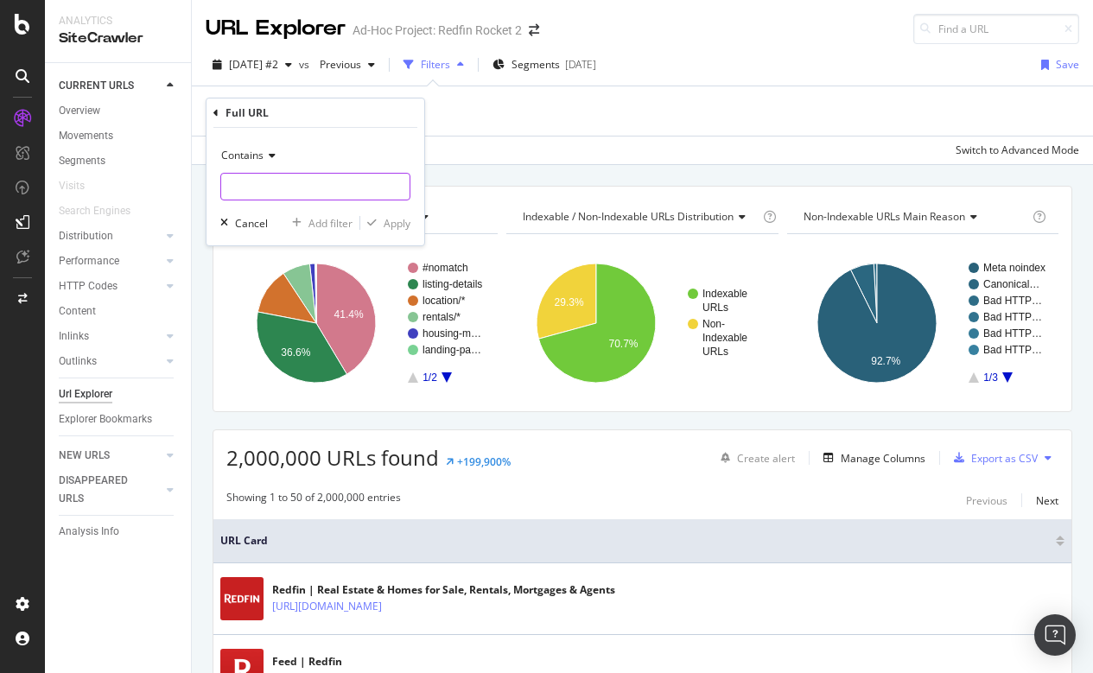
click at [258, 177] on input "text" at bounding box center [315, 187] width 188 height 28
click at [244, 148] on span "Contains" at bounding box center [242, 155] width 42 height 15
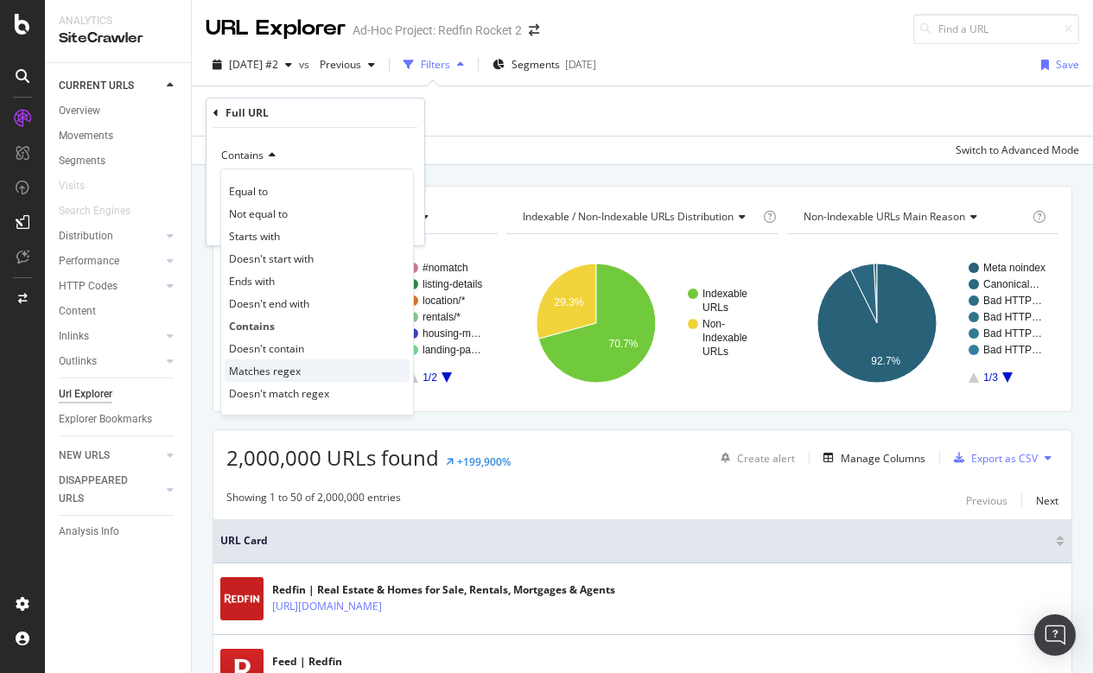
click at [258, 368] on span "Matches regex" at bounding box center [265, 371] width 72 height 15
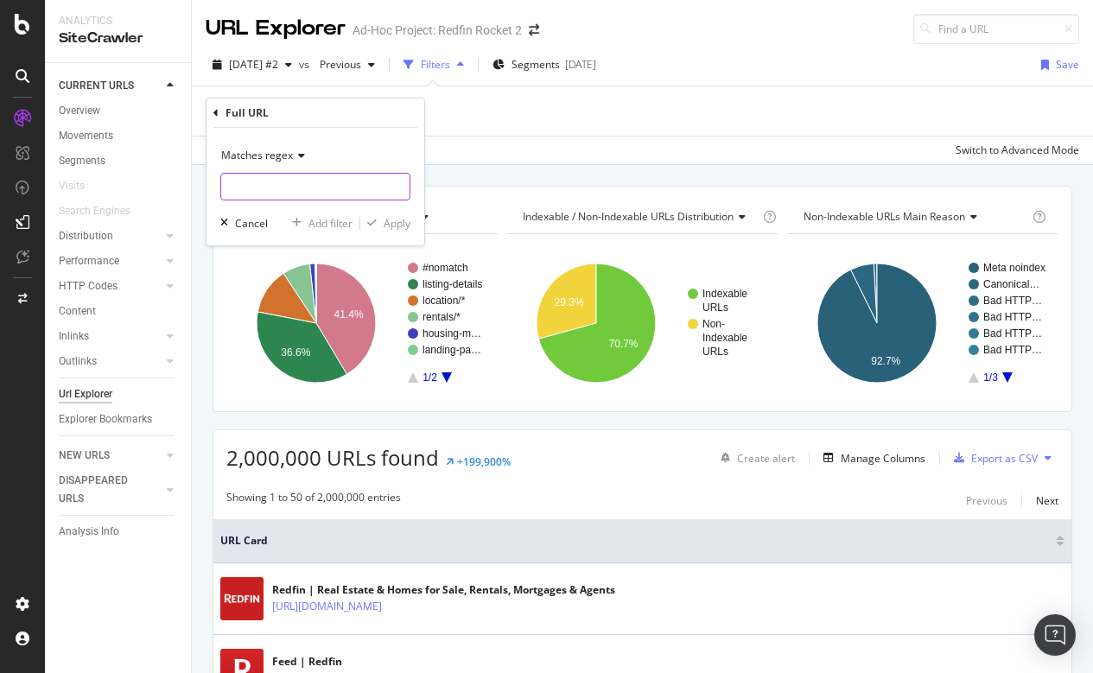
click at [249, 189] on input "text" at bounding box center [315, 187] width 188 height 28
type input ".*/apartment/.*"
click at [396, 220] on div "Apply" at bounding box center [397, 223] width 27 height 15
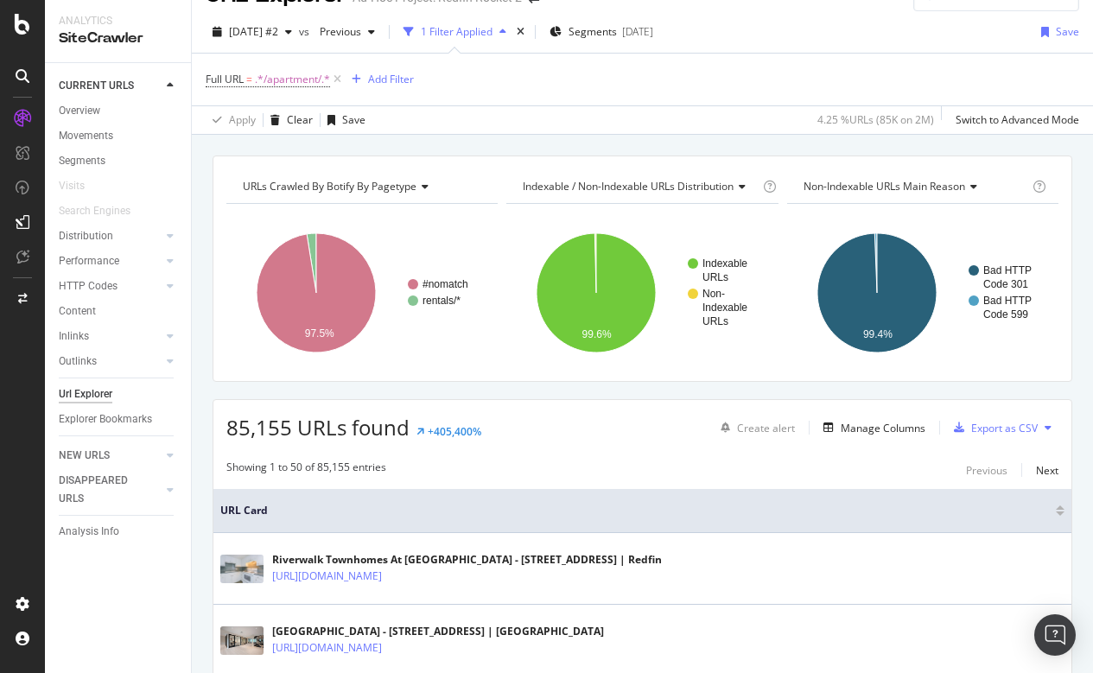
scroll to position [35, 0]
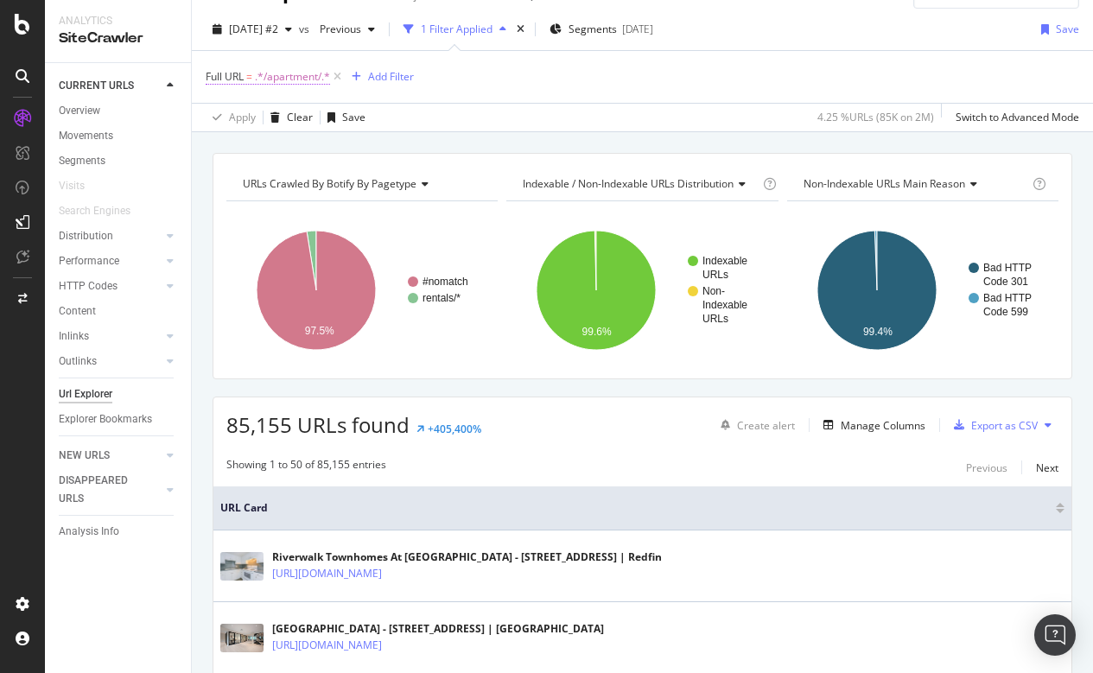
click at [290, 67] on span ".*/apartment/.*" at bounding box center [292, 77] width 75 height 24
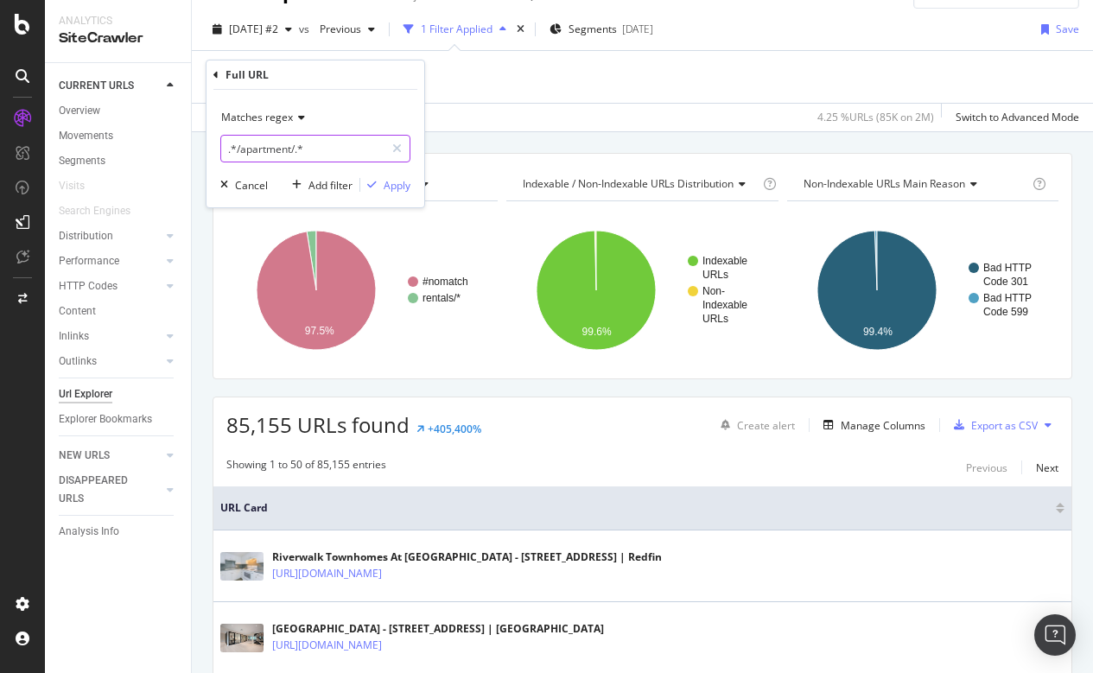
drag, startPoint x: 242, startPoint y: 146, endPoint x: 291, endPoint y: 145, distance: 49.3
click at [291, 145] on input ".*/apartment/.*" at bounding box center [302, 149] width 163 height 28
type input ".*/unit-.*/.*"
click at [399, 182] on div "Apply" at bounding box center [397, 185] width 27 height 15
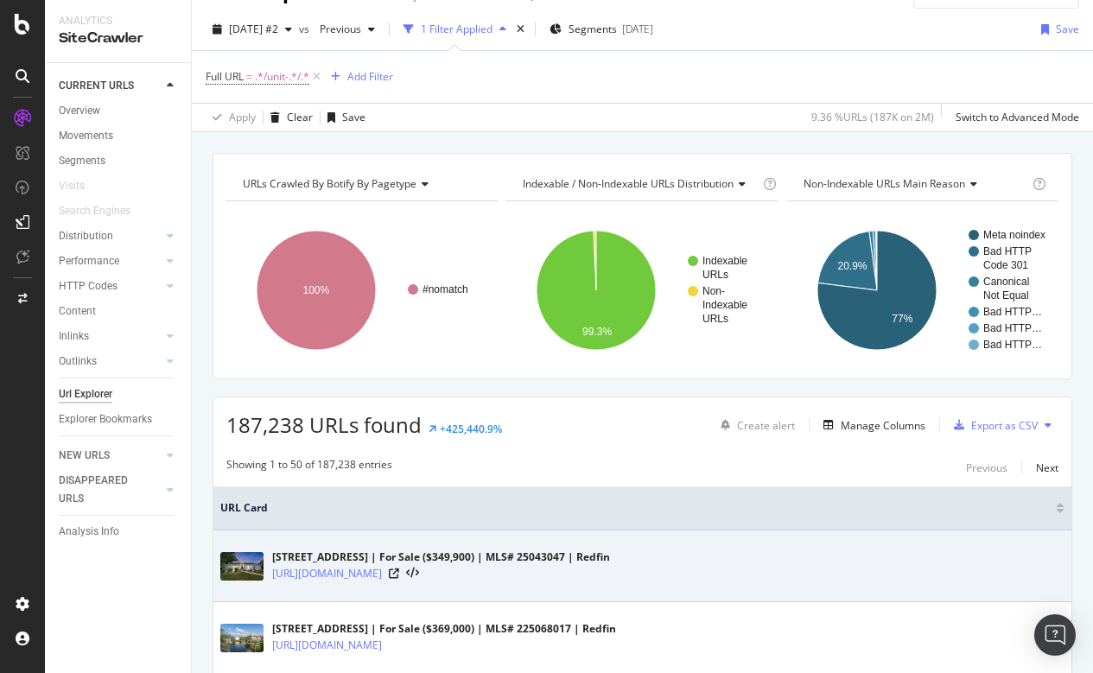
click at [610, 567] on div "[URL][DOMAIN_NAME]" at bounding box center [441, 573] width 338 height 17
click at [399, 576] on icon at bounding box center [394, 574] width 10 height 10
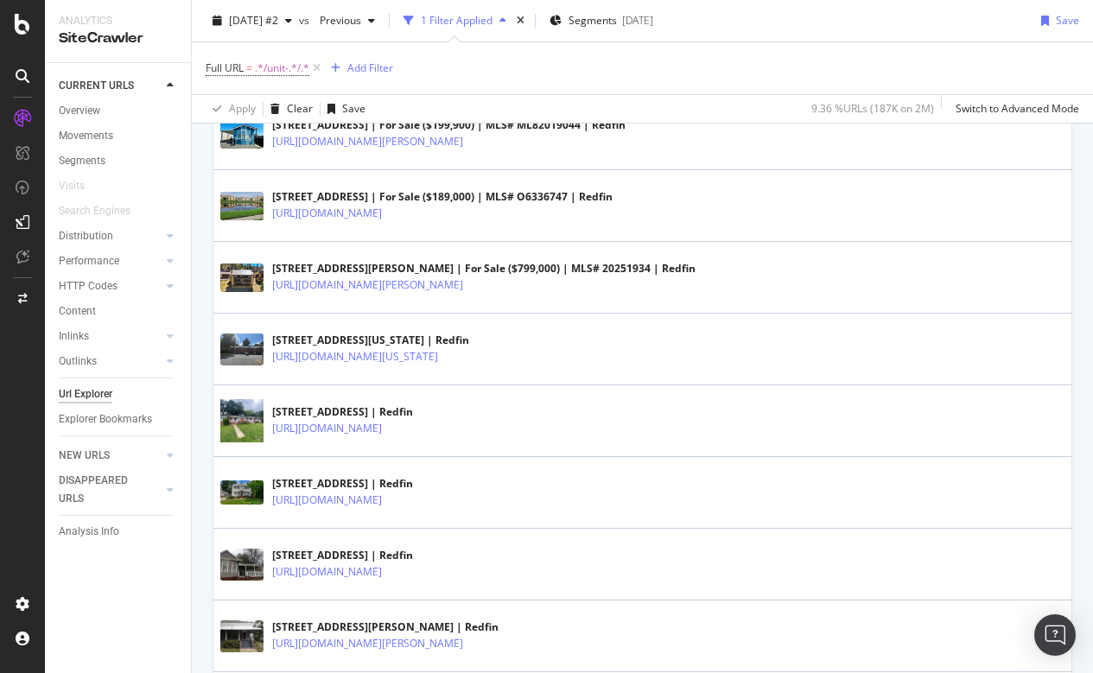
scroll to position [1628, 0]
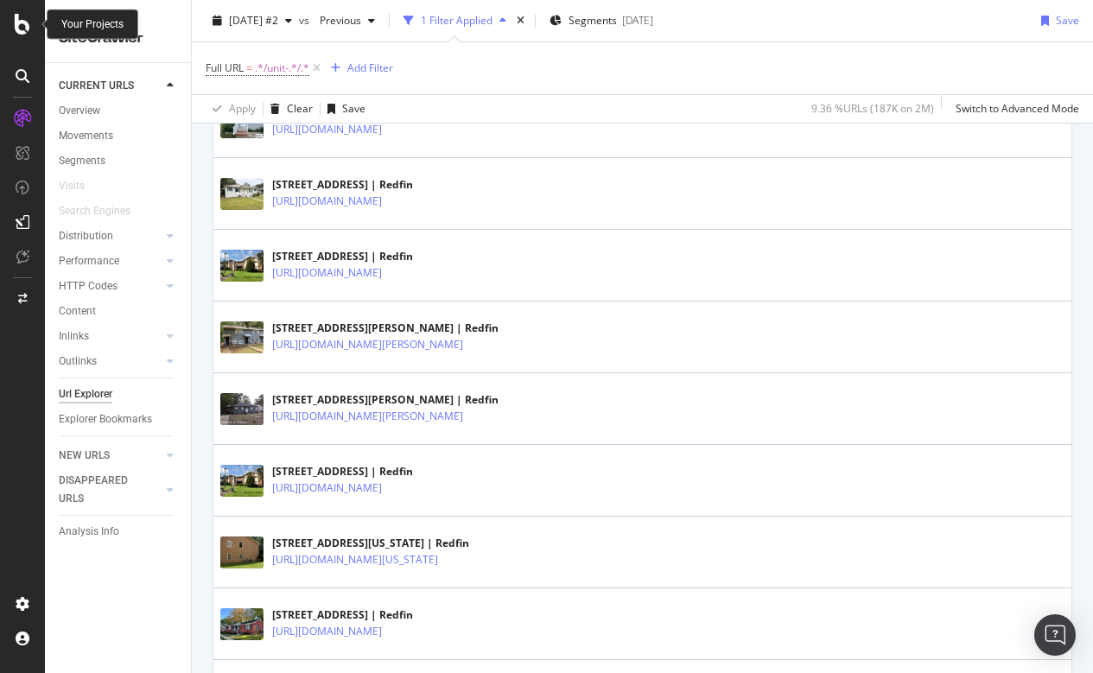
click at [19, 29] on icon at bounding box center [23, 24] width 16 height 21
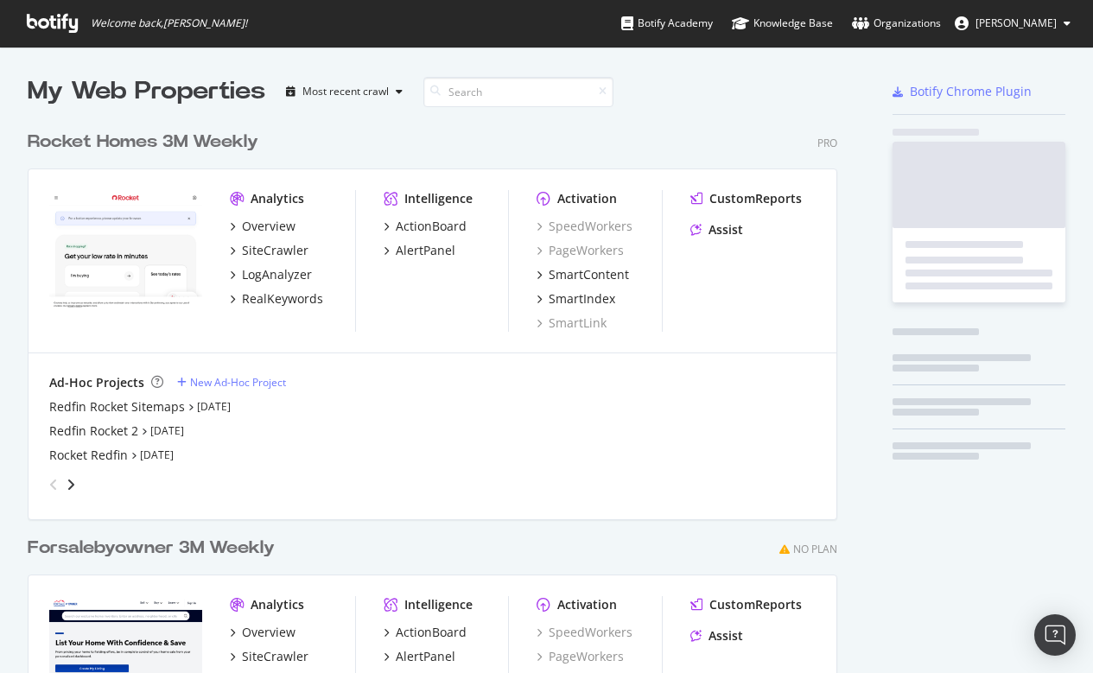
scroll to position [673, 1093]
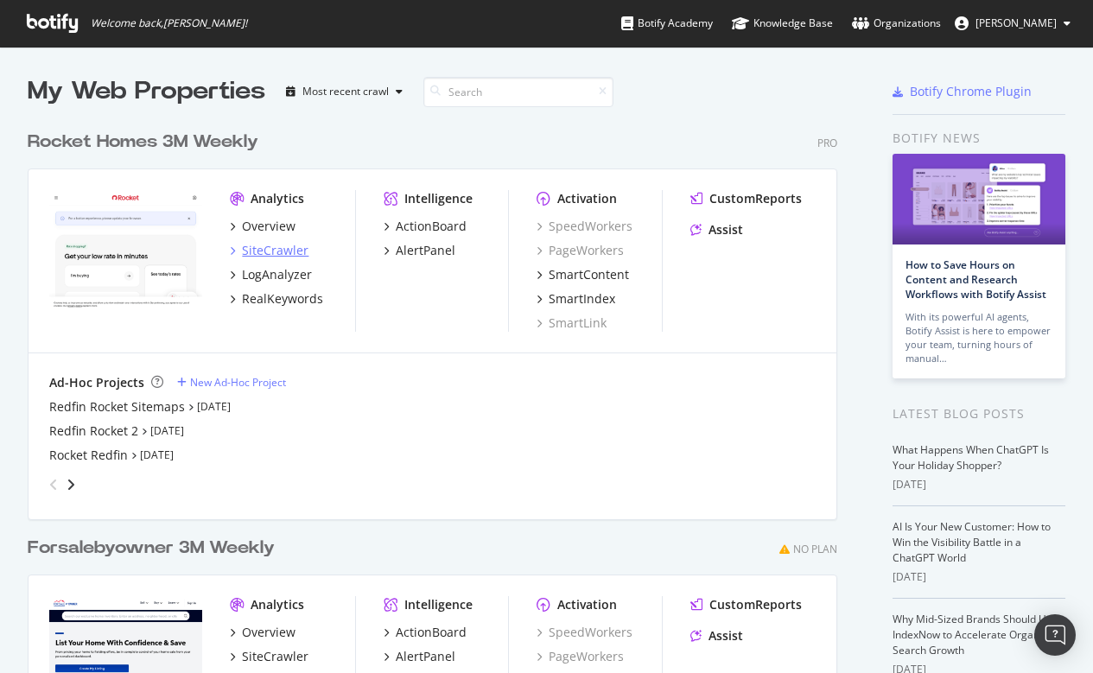
click at [261, 251] on div "SiteCrawler" at bounding box center [275, 250] width 67 height 17
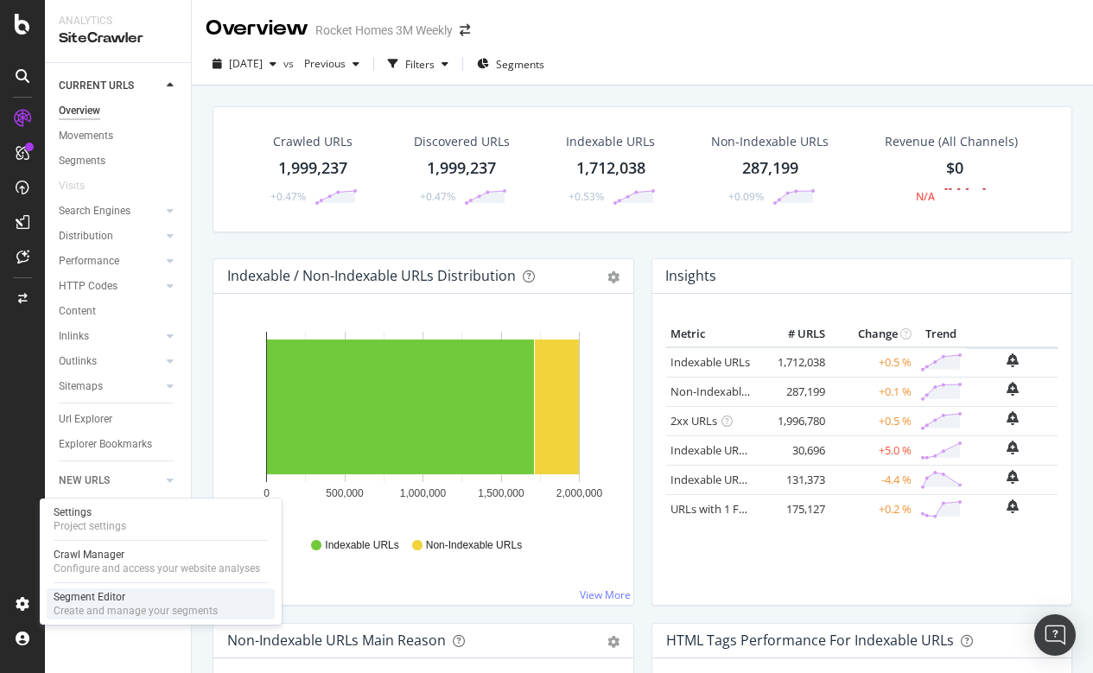
click at [121, 607] on div "Create and manage your segments" at bounding box center [136, 611] width 164 height 14
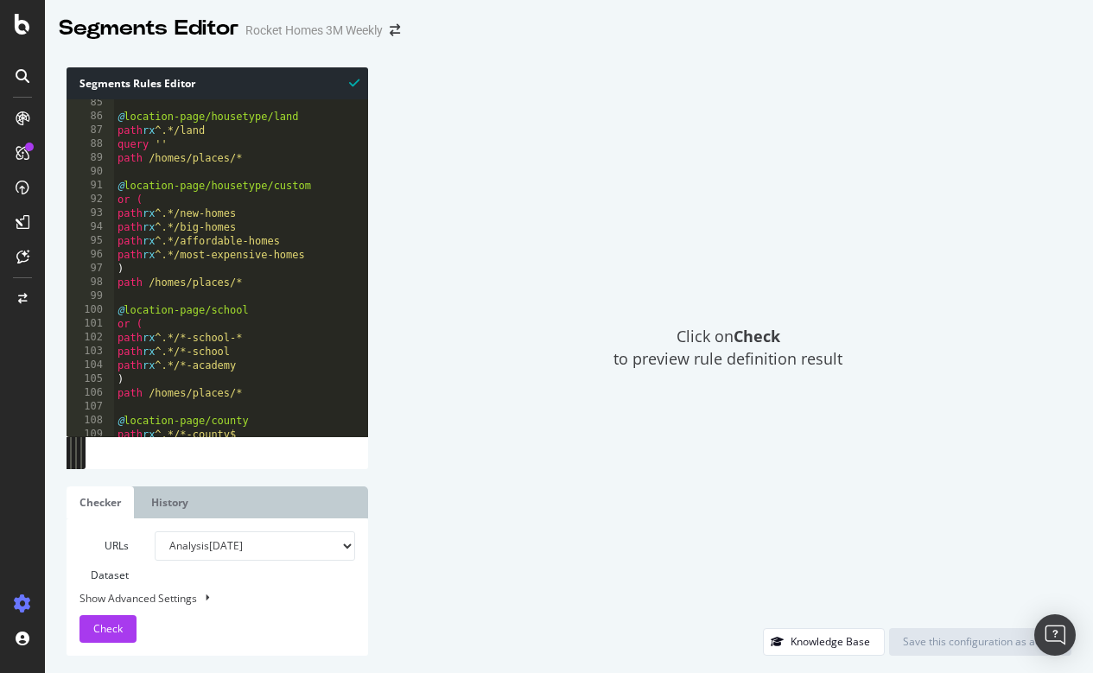
scroll to position [1166, 0]
click at [29, 22] on icon at bounding box center [23, 24] width 16 height 21
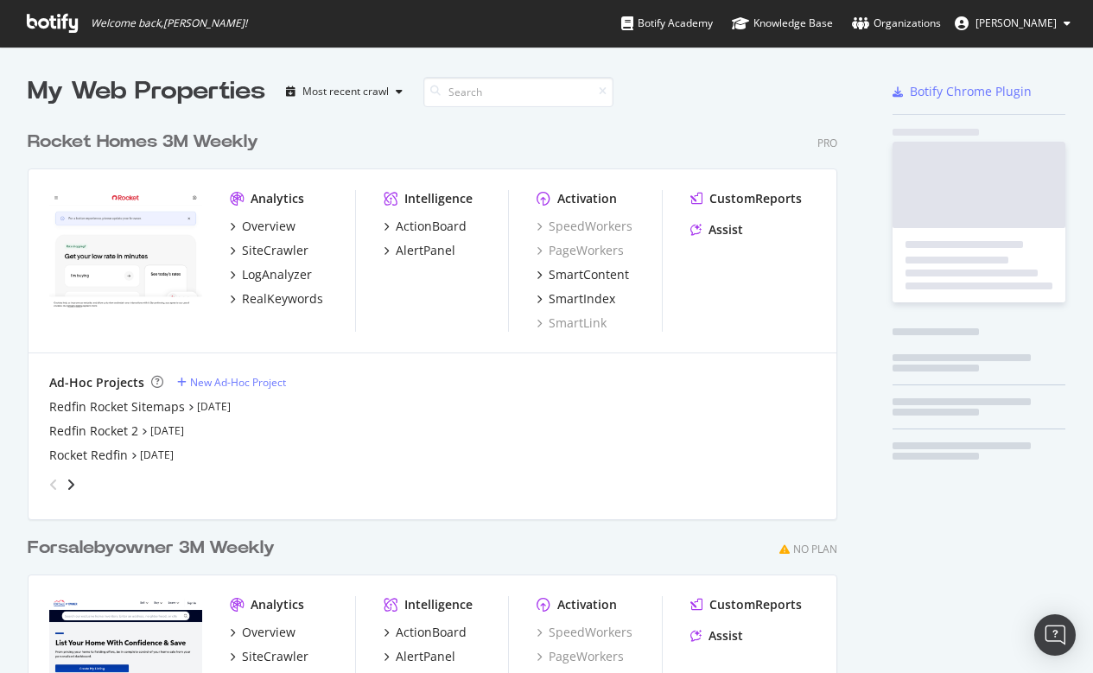
scroll to position [673, 1093]
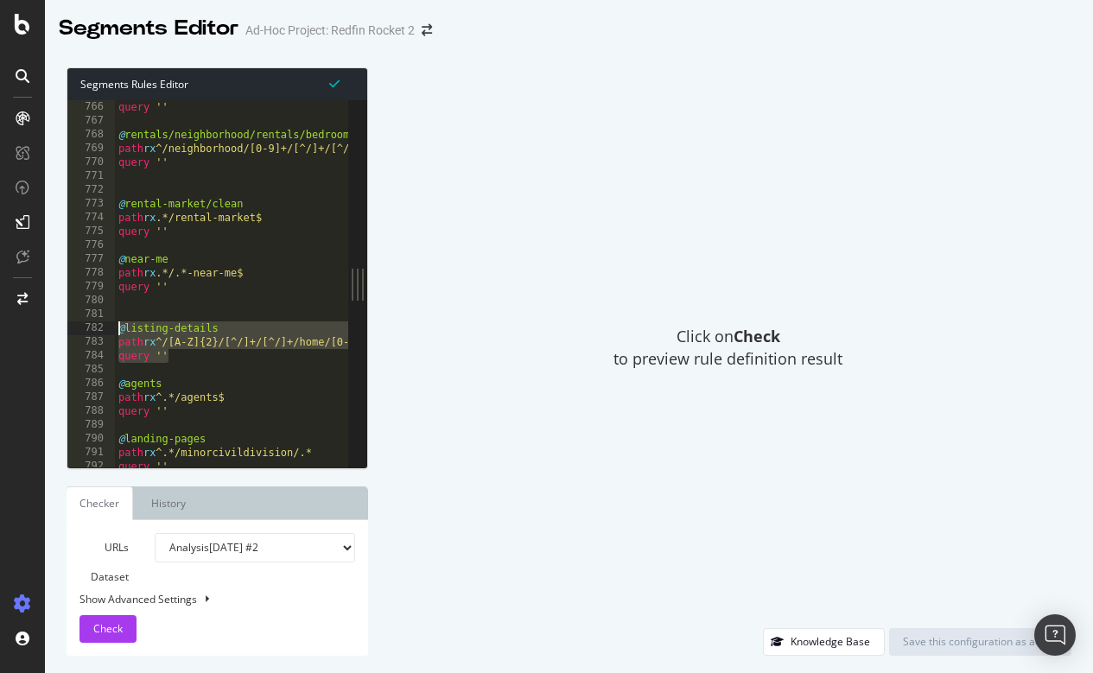
drag, startPoint x: 186, startPoint y: 354, endPoint x: 100, endPoint y: 323, distance: 90.8
click at [100, 323] on div "query '' 765 766 767 768 769 770 771 772 773 774 775 776 777 778 779 780 781 78…" at bounding box center [207, 283] width 281 height 367
paste textarea "query ''"
type textarea "query ''"
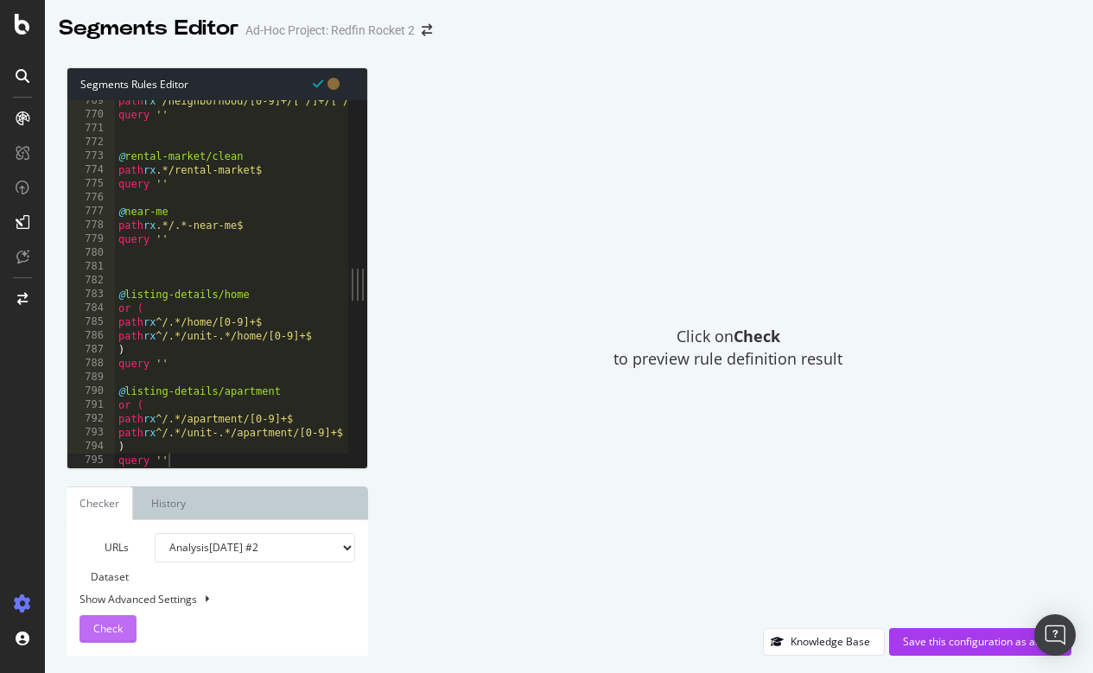
click at [92, 621] on button "Check" at bounding box center [108, 629] width 57 height 28
